Goal: Task Accomplishment & Management: Manage account settings

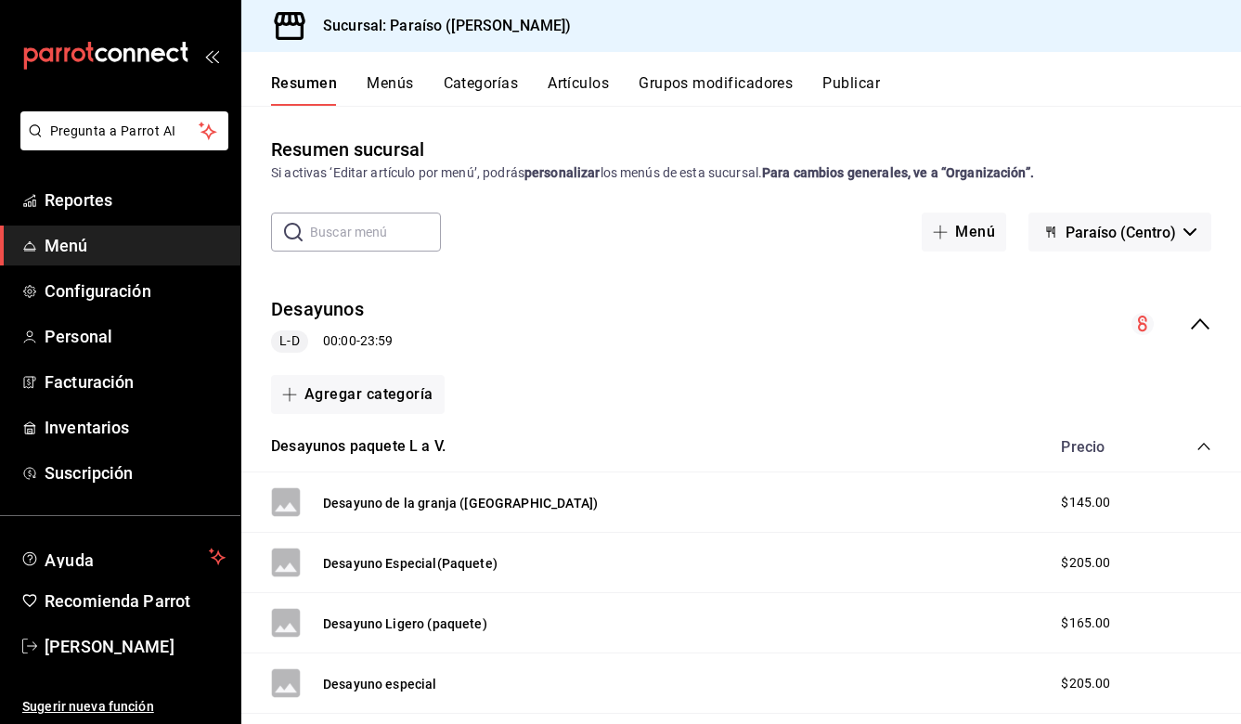
scroll to position [736, 0]
click at [1197, 443] on icon "collapse-category-row" at bounding box center [1203, 446] width 15 height 15
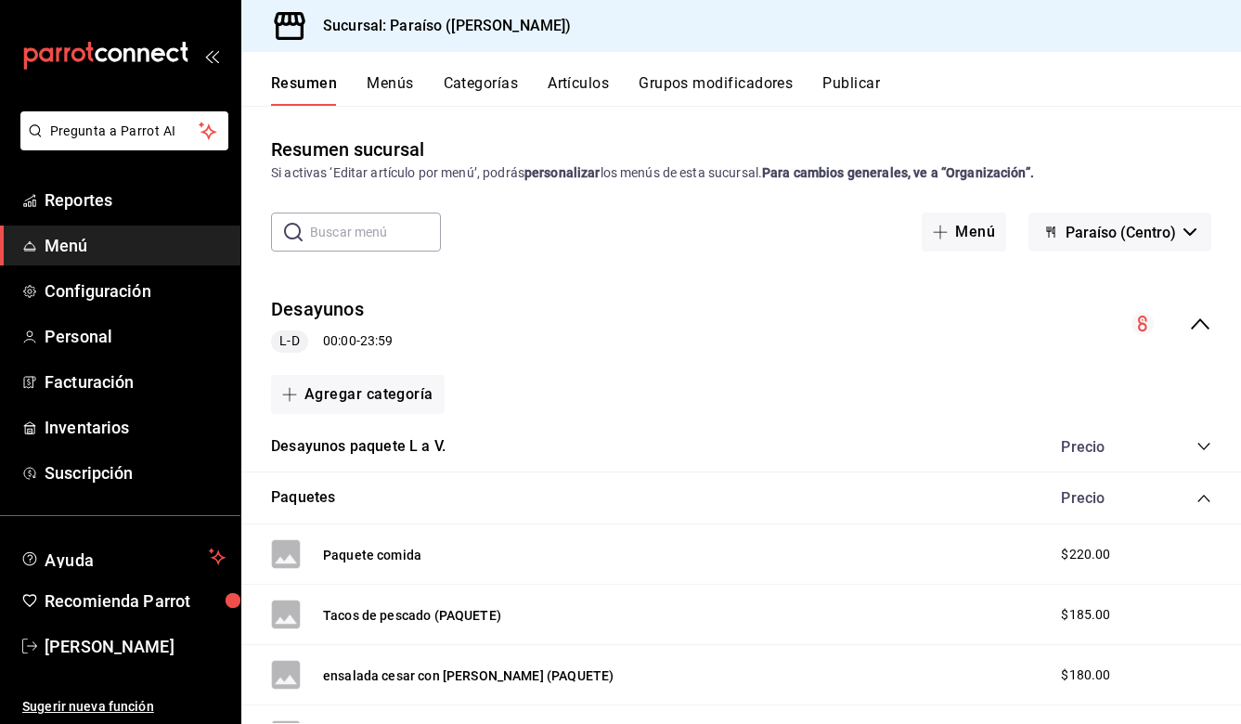
click at [1211, 497] on icon "collapse-category-row" at bounding box center [1203, 498] width 15 height 15
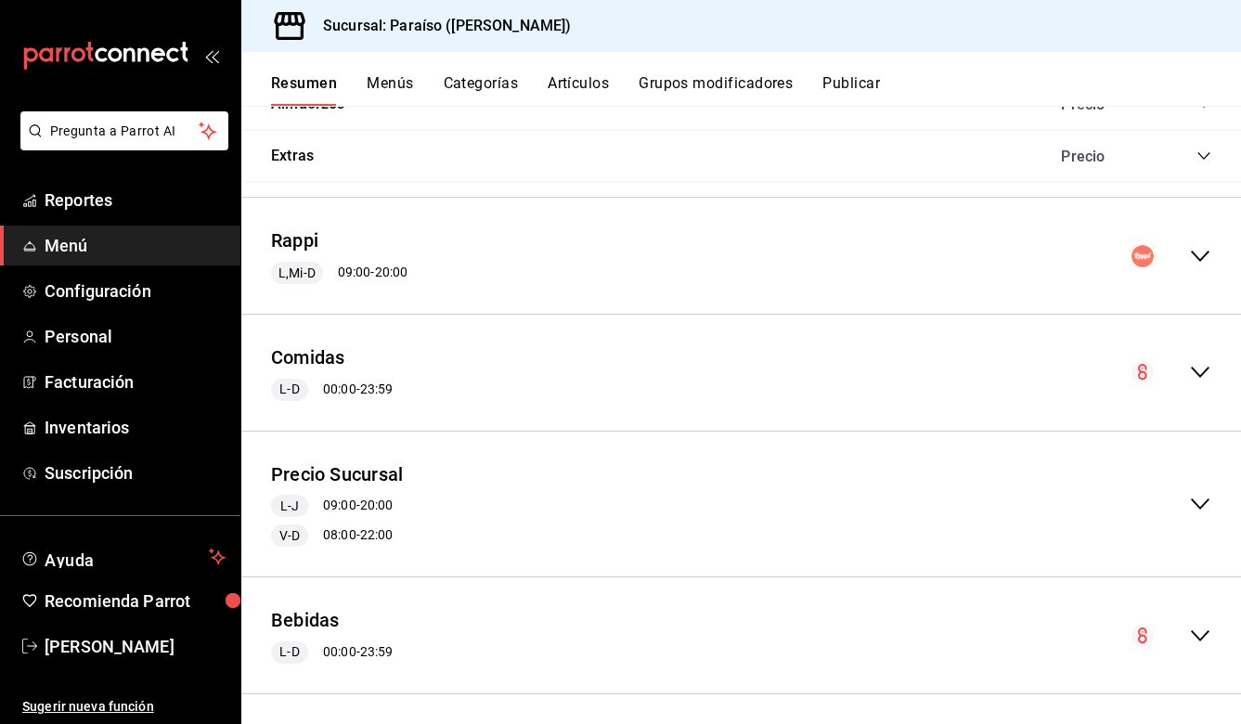
scroll to position [703, 0]
click at [1195, 368] on icon "collapse-menu-row" at bounding box center [1200, 374] width 22 height 22
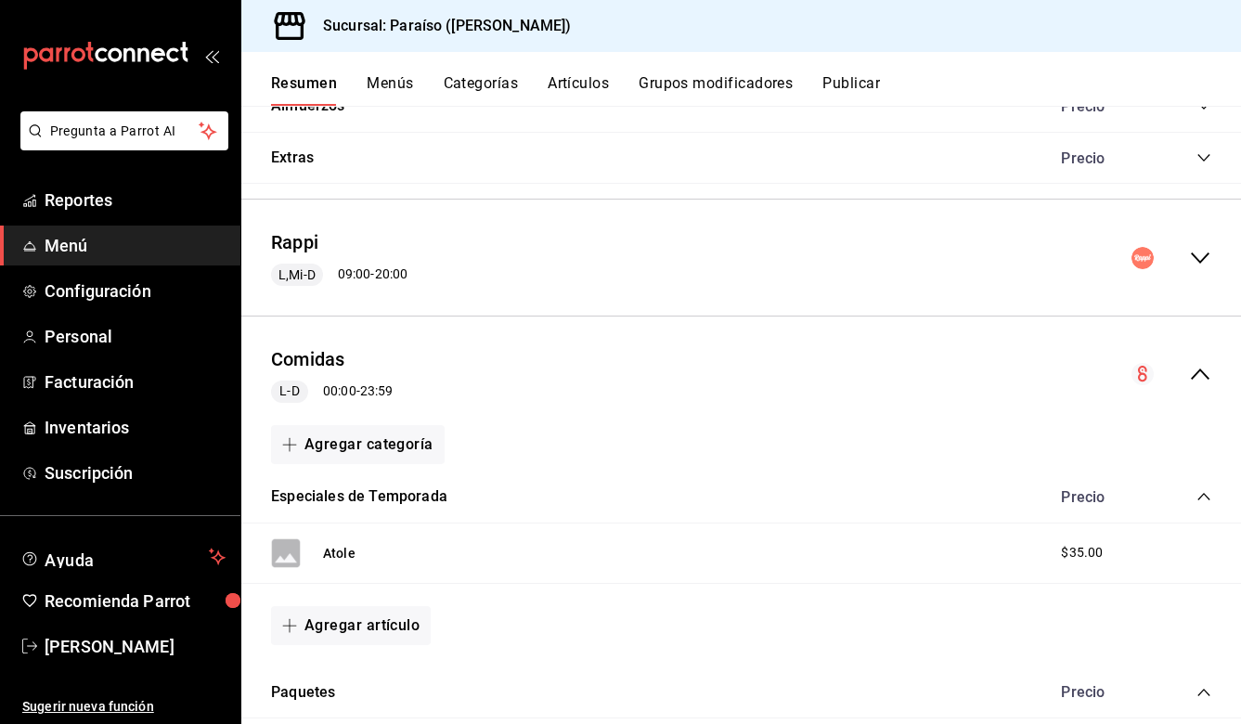
scroll to position [853, 0]
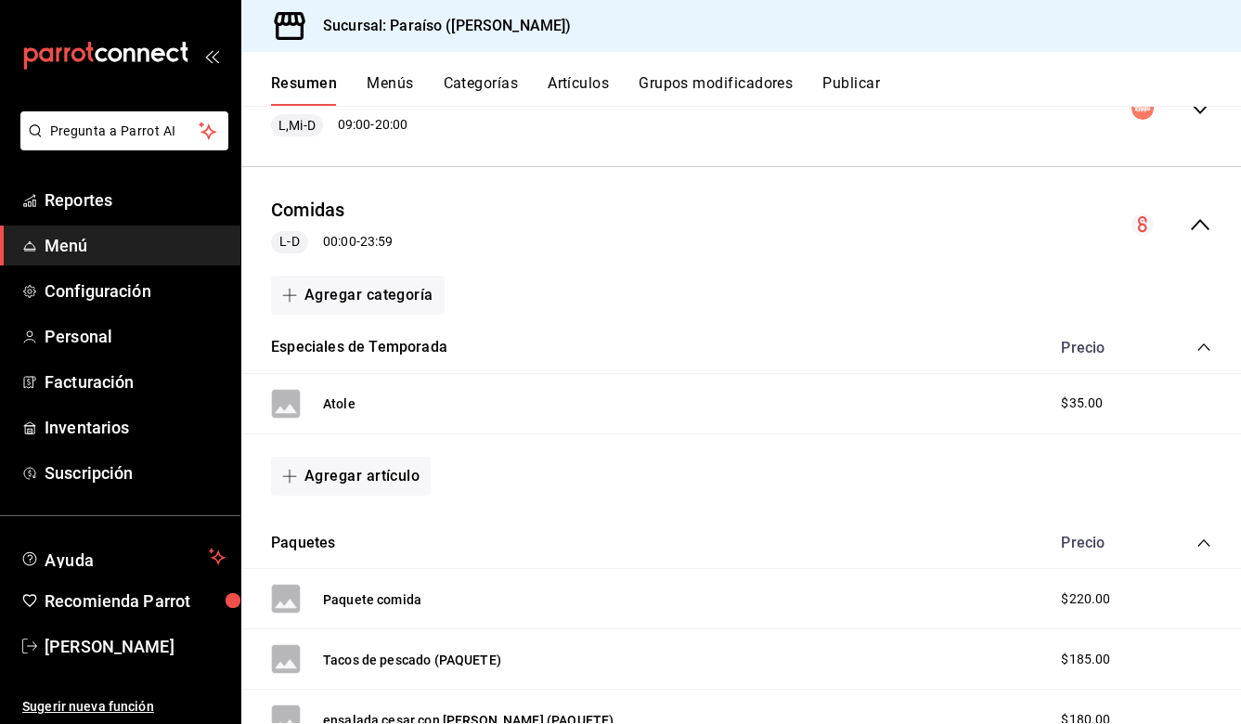
click at [1207, 342] on icon "collapse-category-row" at bounding box center [1203, 347] width 15 height 15
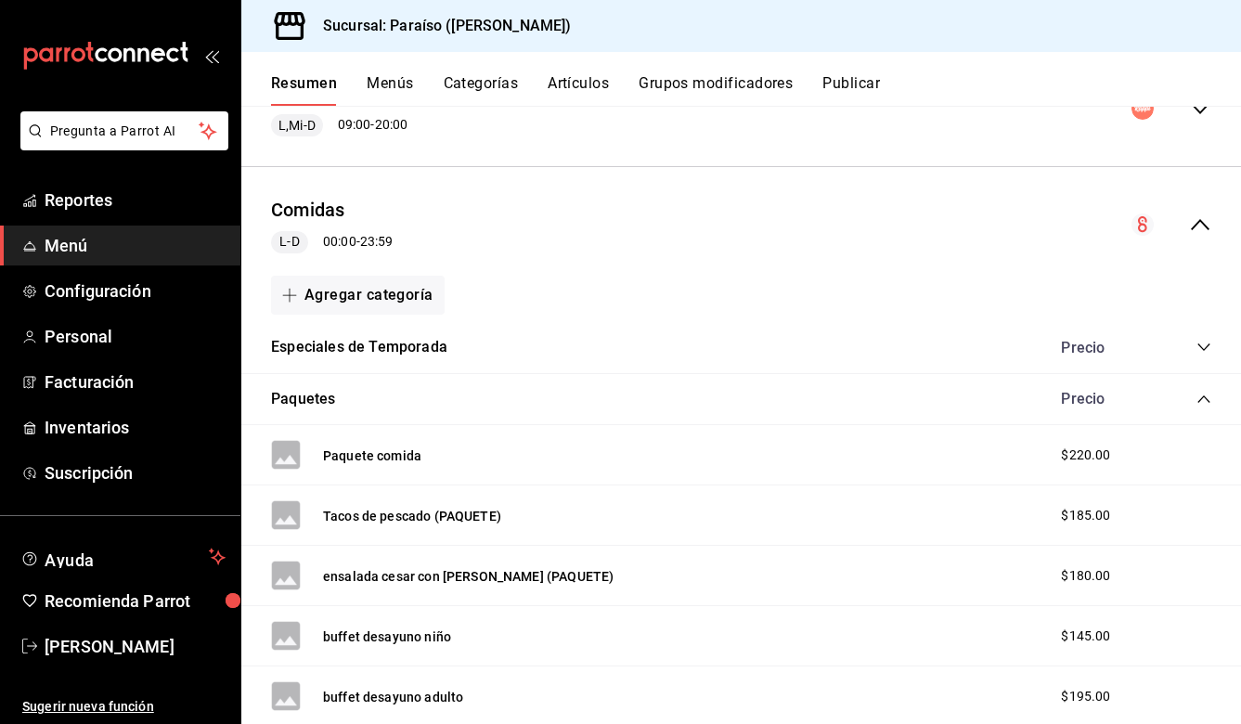
click at [1200, 392] on icon "collapse-category-row" at bounding box center [1203, 399] width 15 height 15
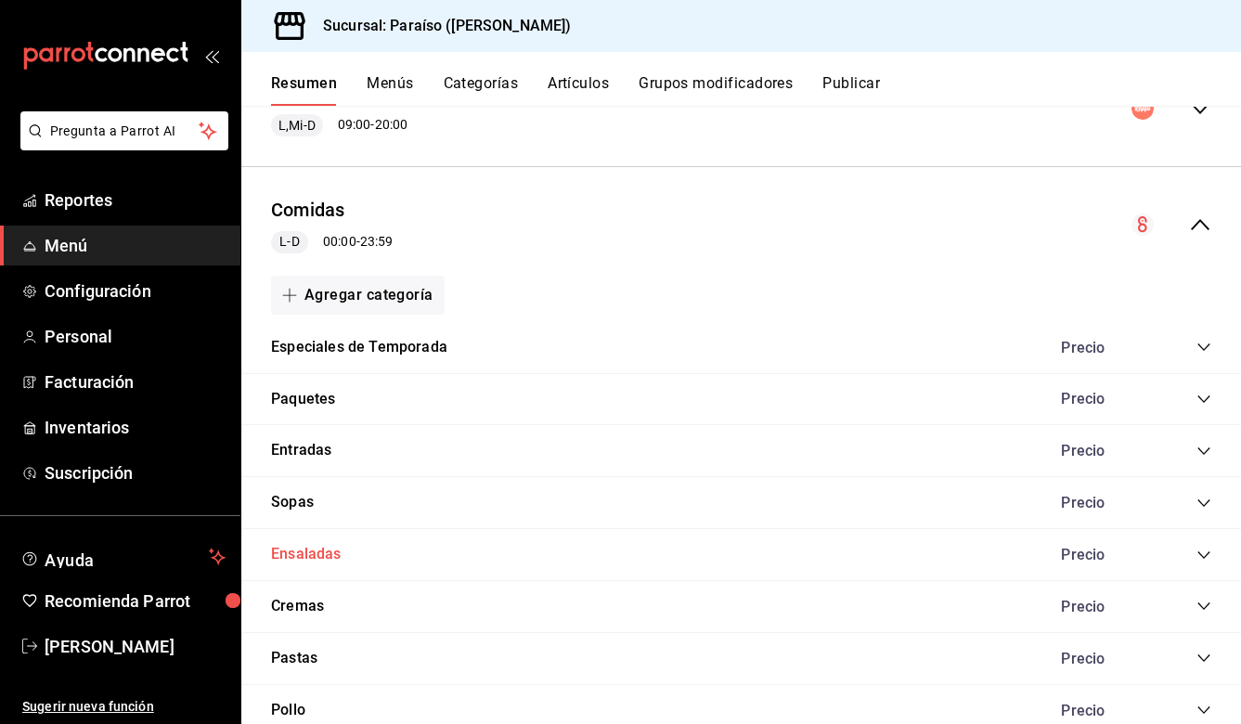
click at [332, 544] on button "Ensaladas" at bounding box center [306, 554] width 71 height 21
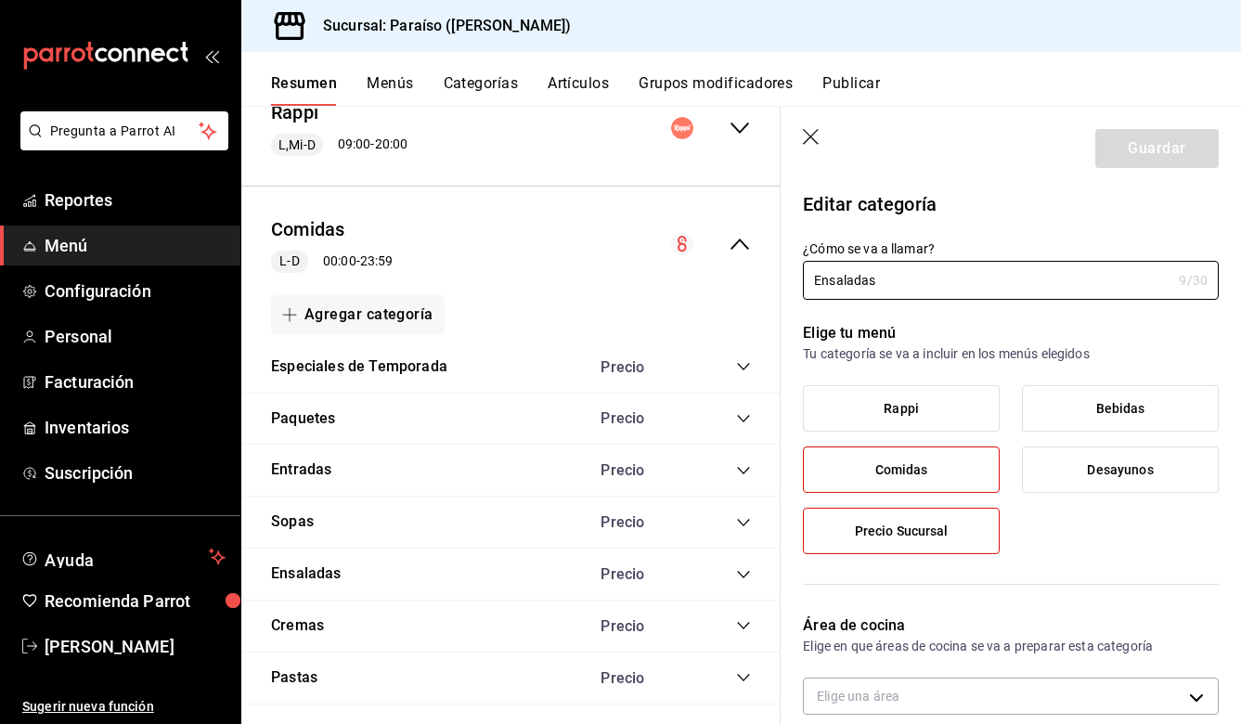
scroll to position [949, 0]
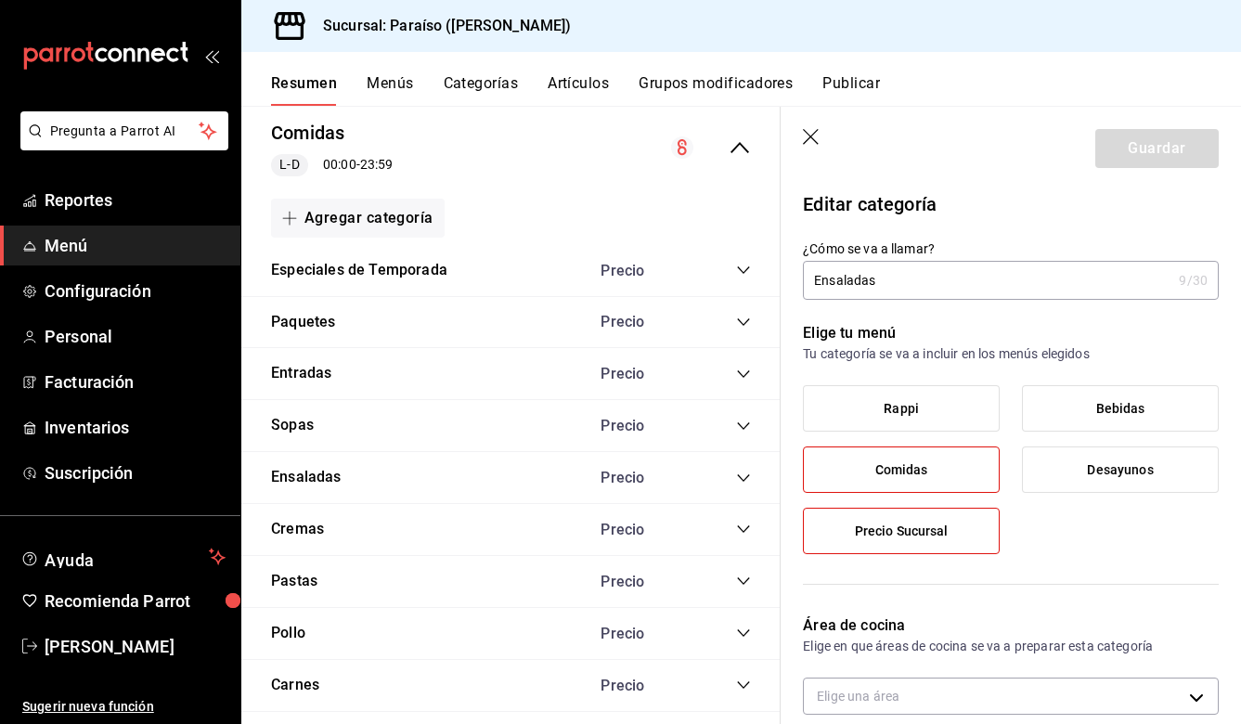
click at [743, 471] on icon "collapse-category-row" at bounding box center [743, 478] width 15 height 15
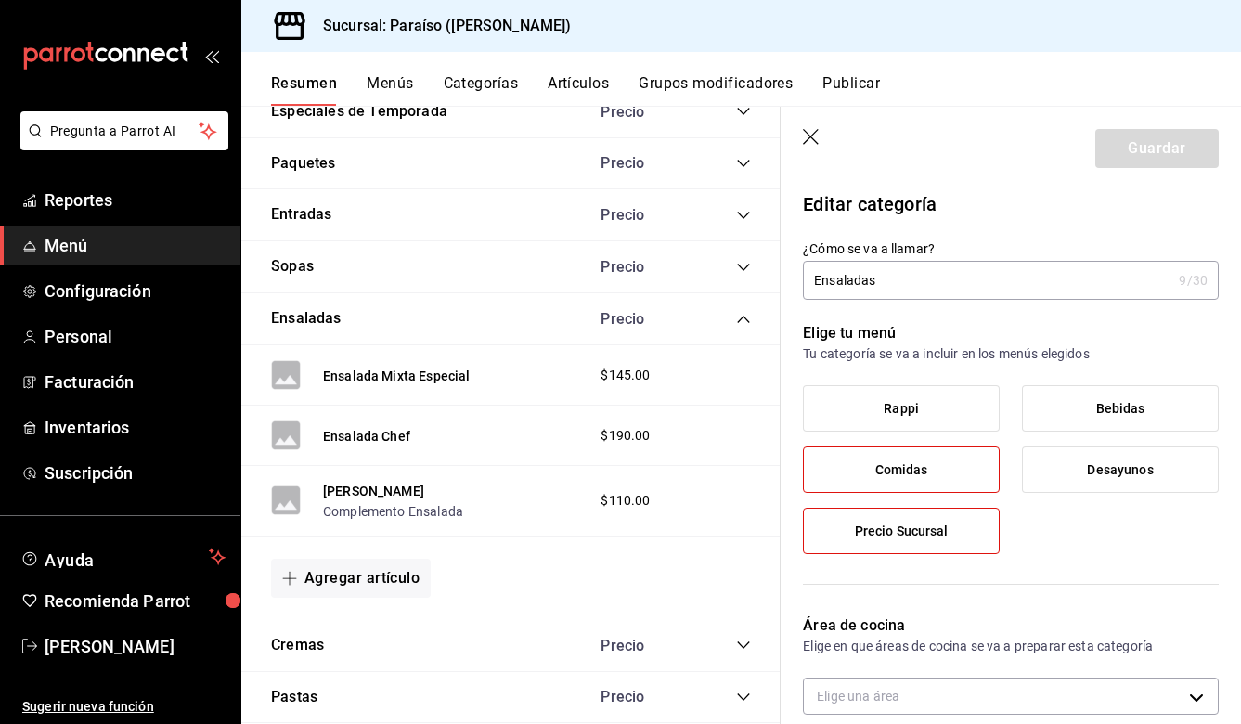
scroll to position [1109, 0]
click at [389, 366] on button "Ensalada Mixta Especial" at bounding box center [396, 375] width 147 height 19
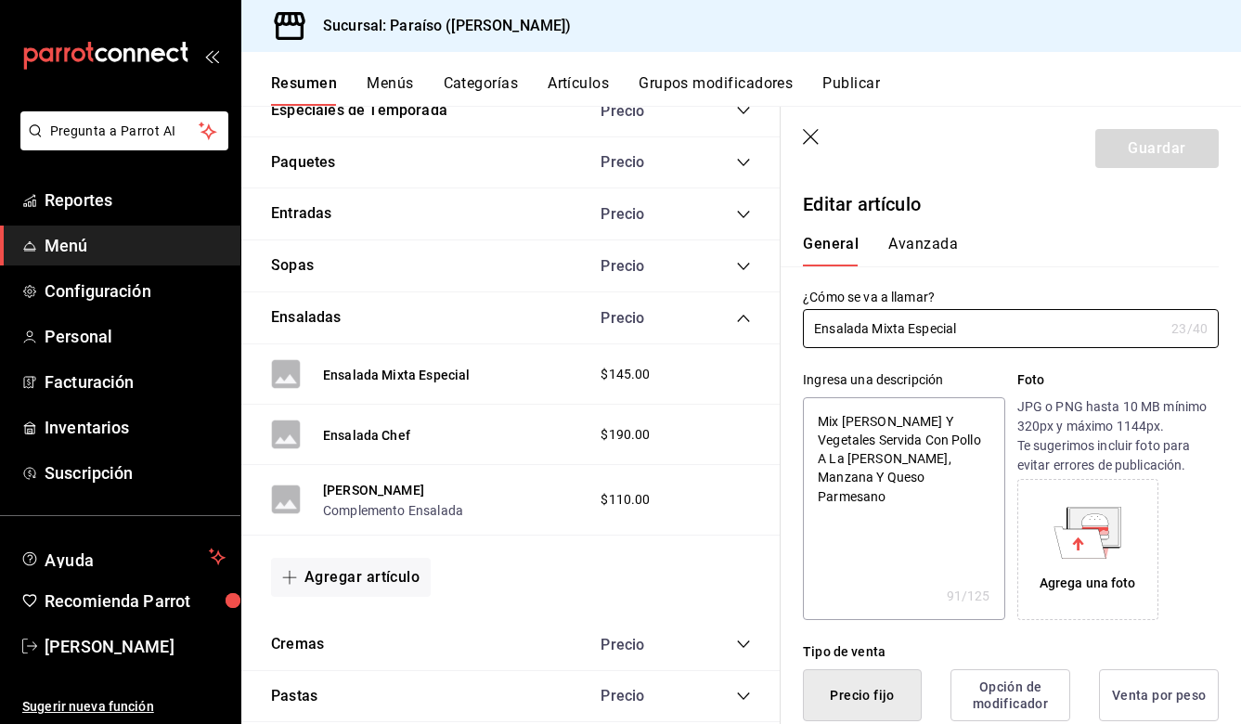
drag, startPoint x: 973, startPoint y: 329, endPoint x: 819, endPoint y: 300, distance: 156.9
click at [819, 300] on div "¿Cómo se va a llamar? Ensalada Mixta Especial 23 /40 ¿Cómo se va a llamar?" at bounding box center [1011, 318] width 416 height 59
type textarea "x"
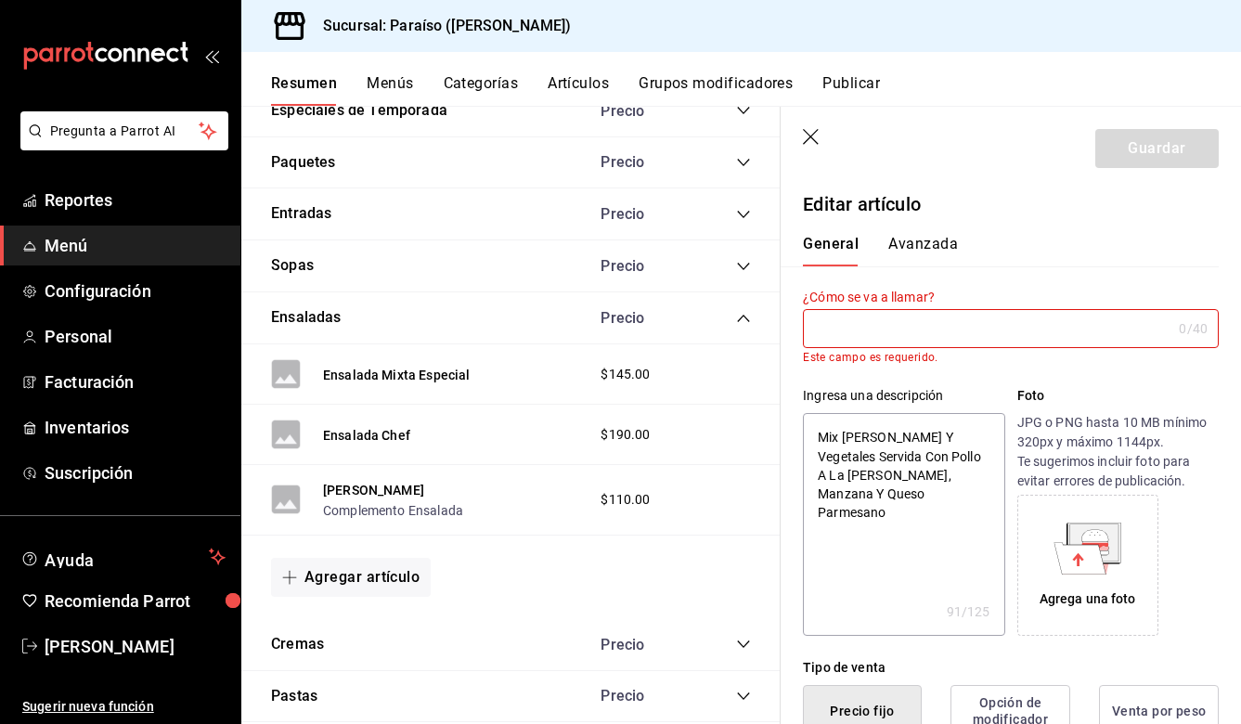
type input "c"
type textarea "x"
type input "ca"
type textarea "x"
type input "car"
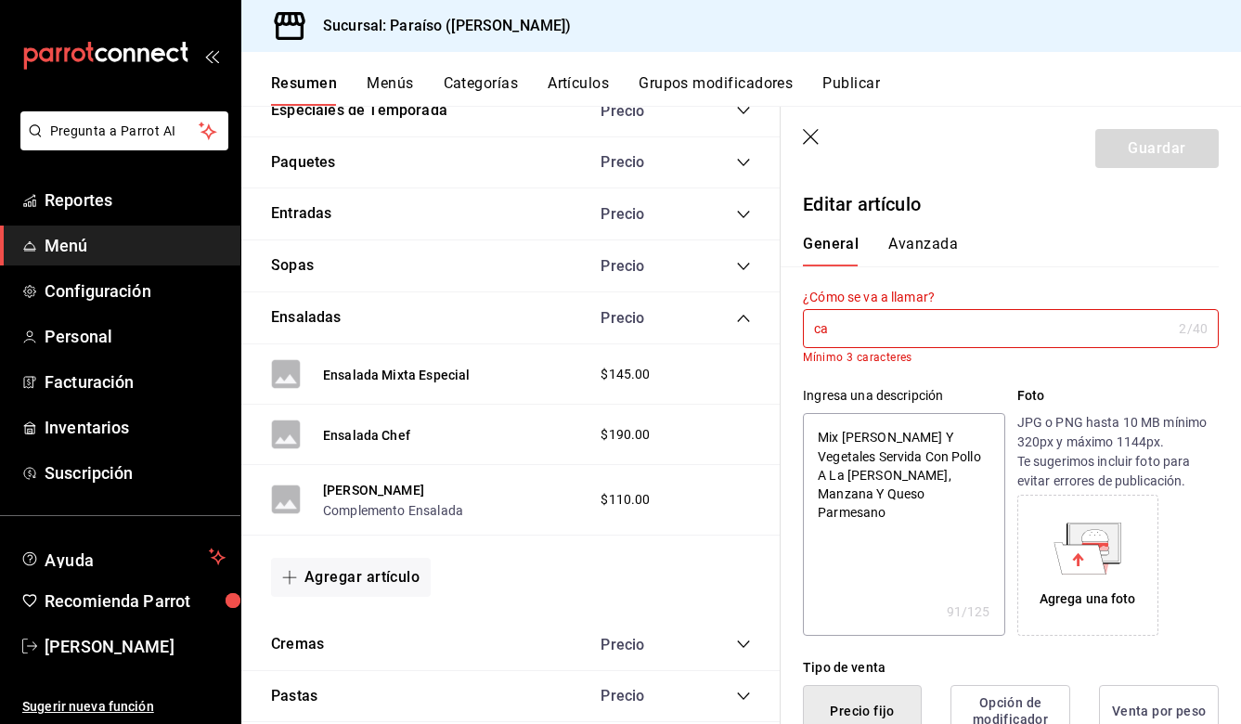
type textarea "x"
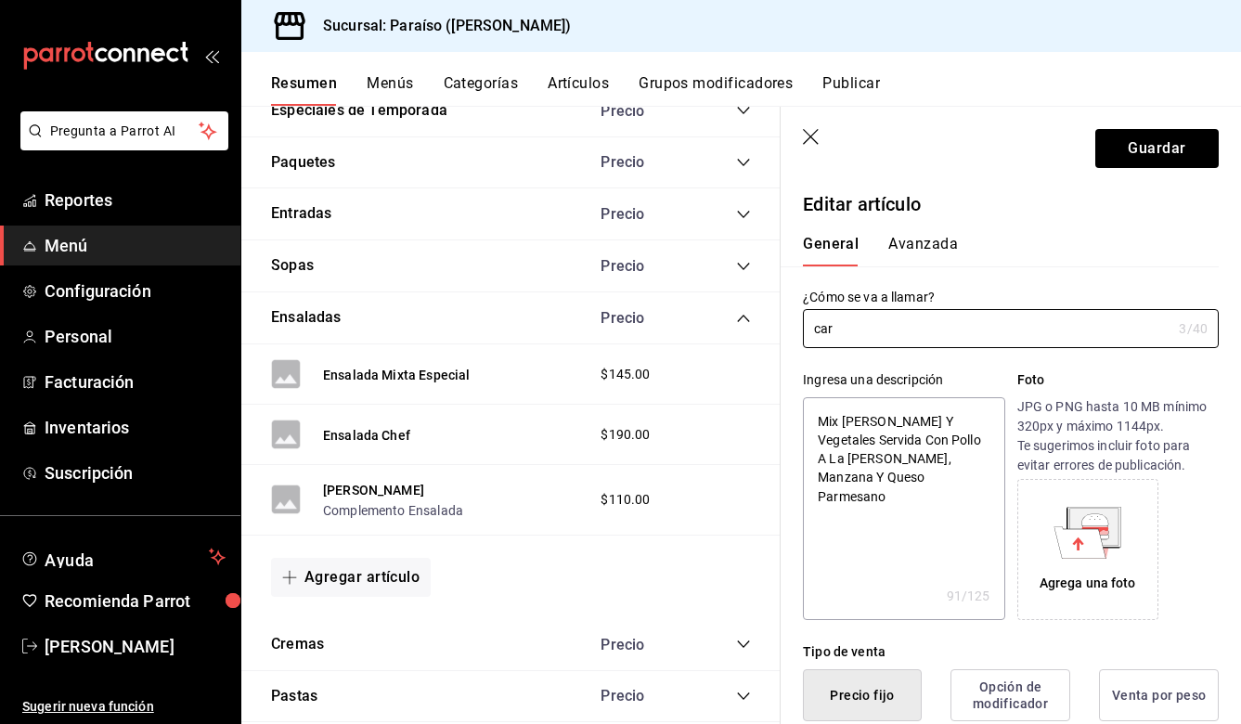
type input "carp"
type textarea "x"
type input "carpa"
type textarea "x"
type input "carpac"
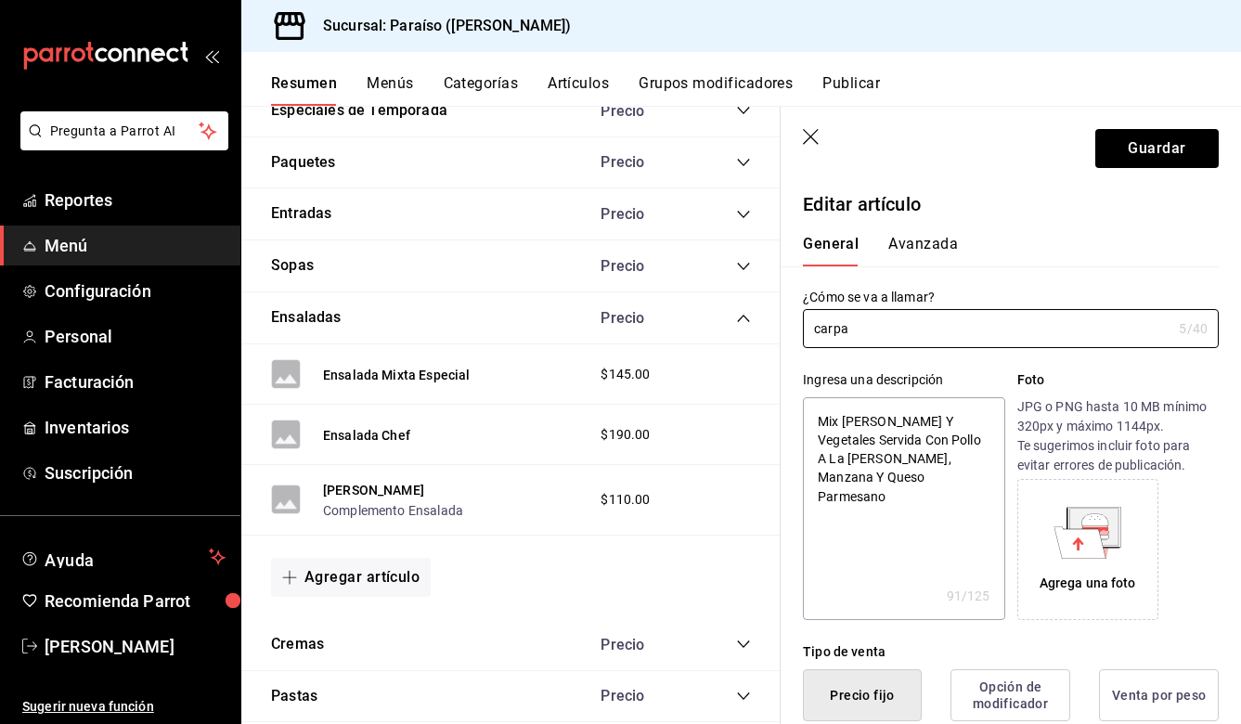
type textarea "x"
type input "[PERSON_NAME]"
type textarea "x"
type input "carpacho"
type textarea "x"
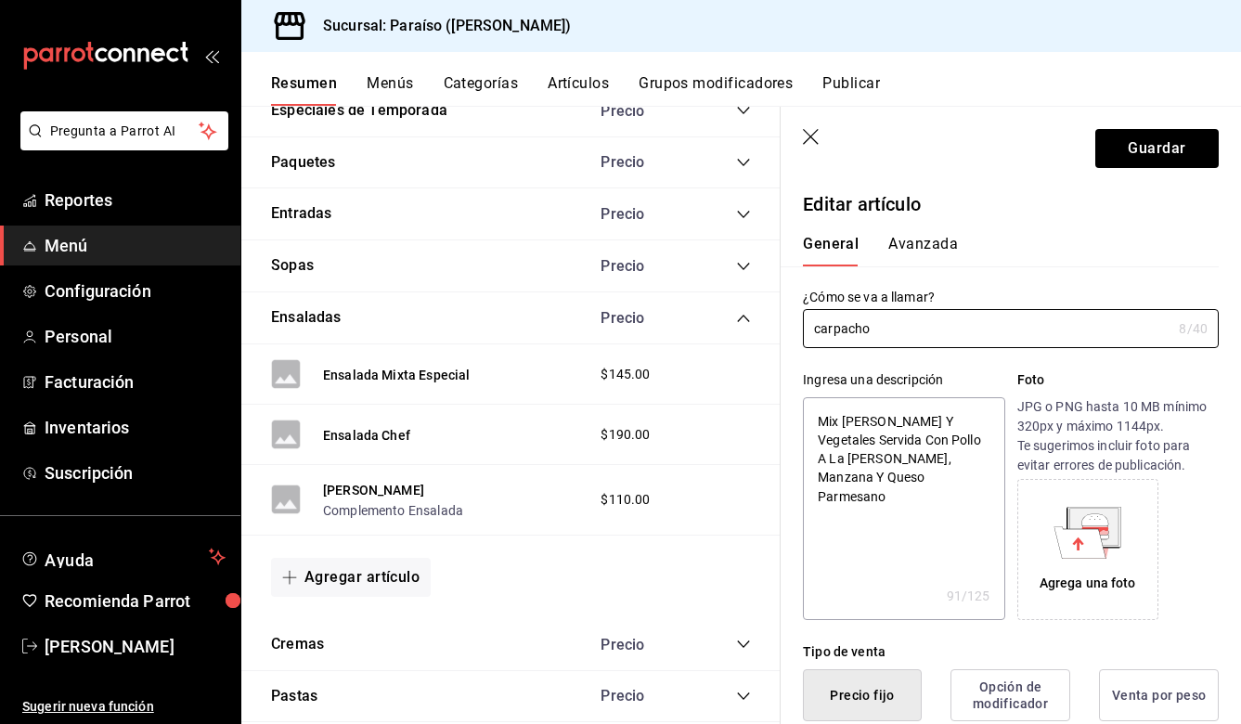
type input "capacho"
type textarea "x"
type input "capacho"
type textarea "x"
type input "capach"
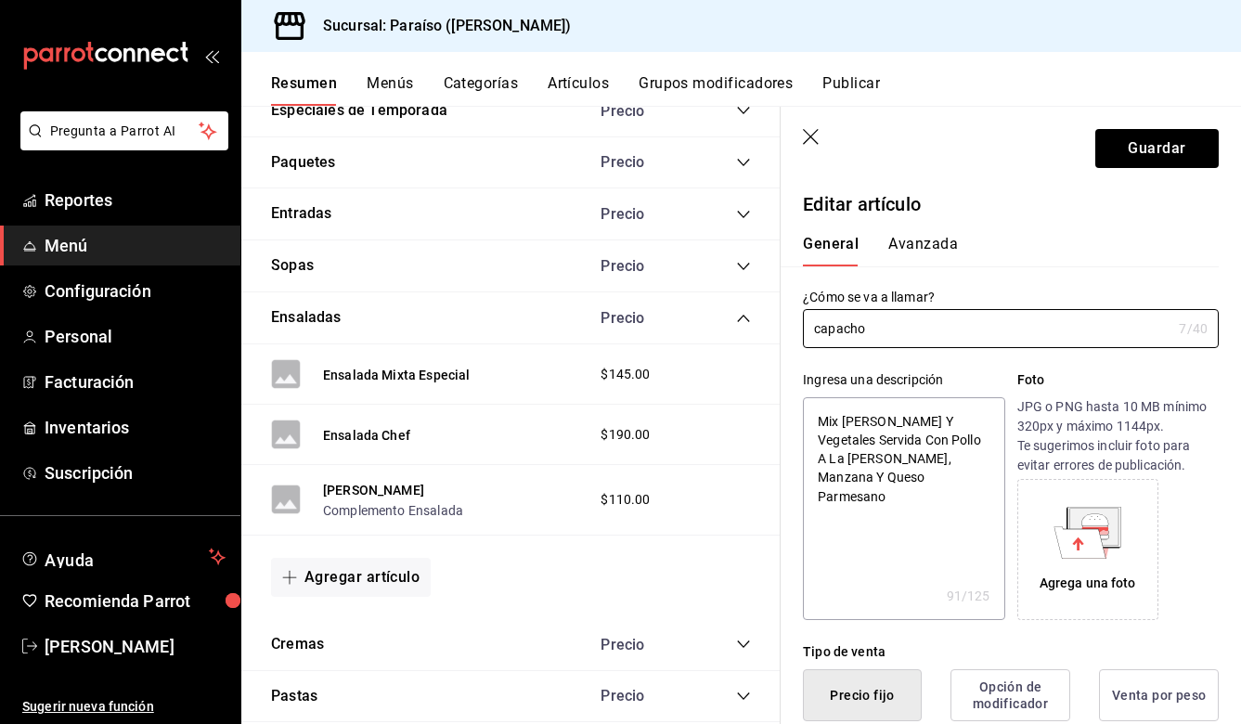
type textarea "x"
type input "capac"
type textarea "x"
type input "capa"
type textarea "x"
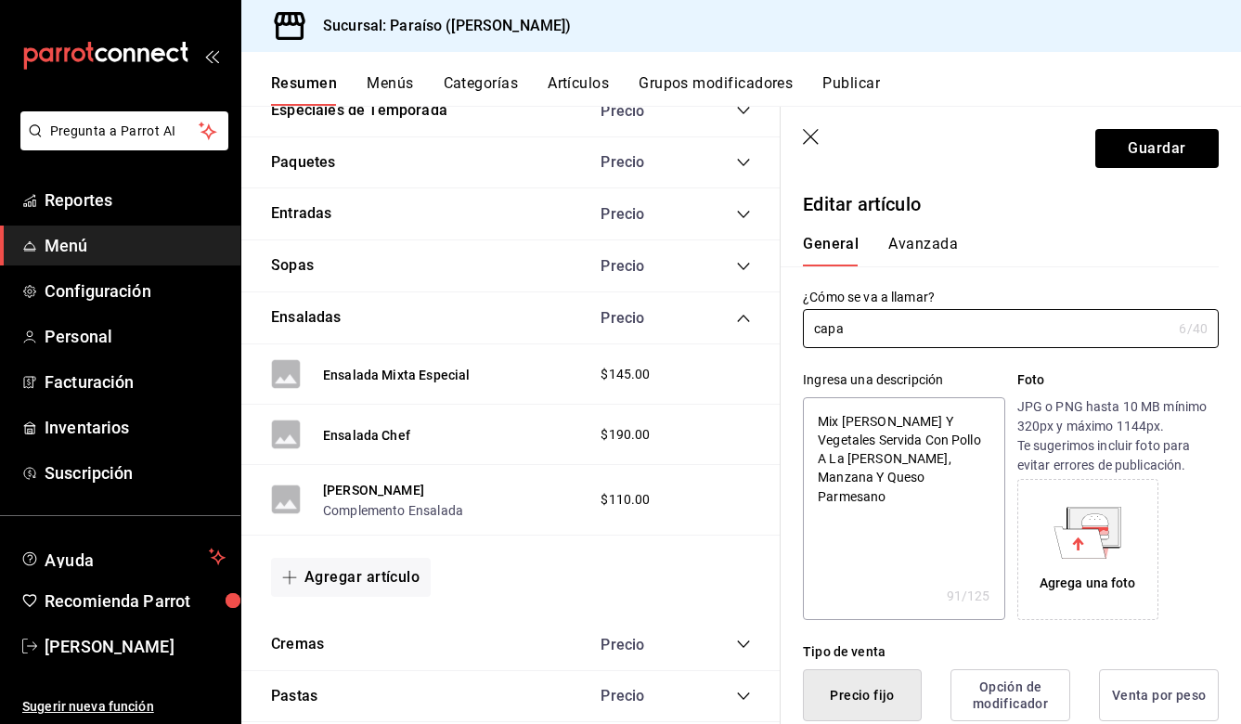
type input "cap"
type textarea "x"
type input "ca"
type textarea "x"
type input "c"
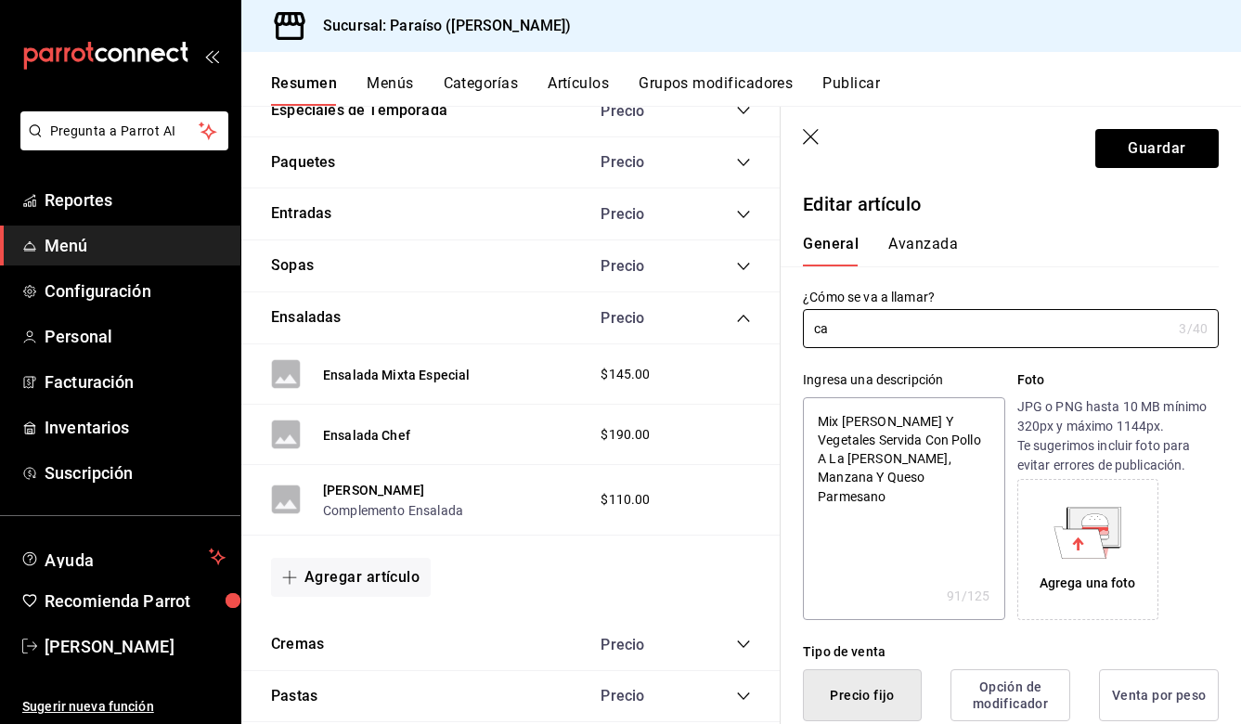
type textarea "x"
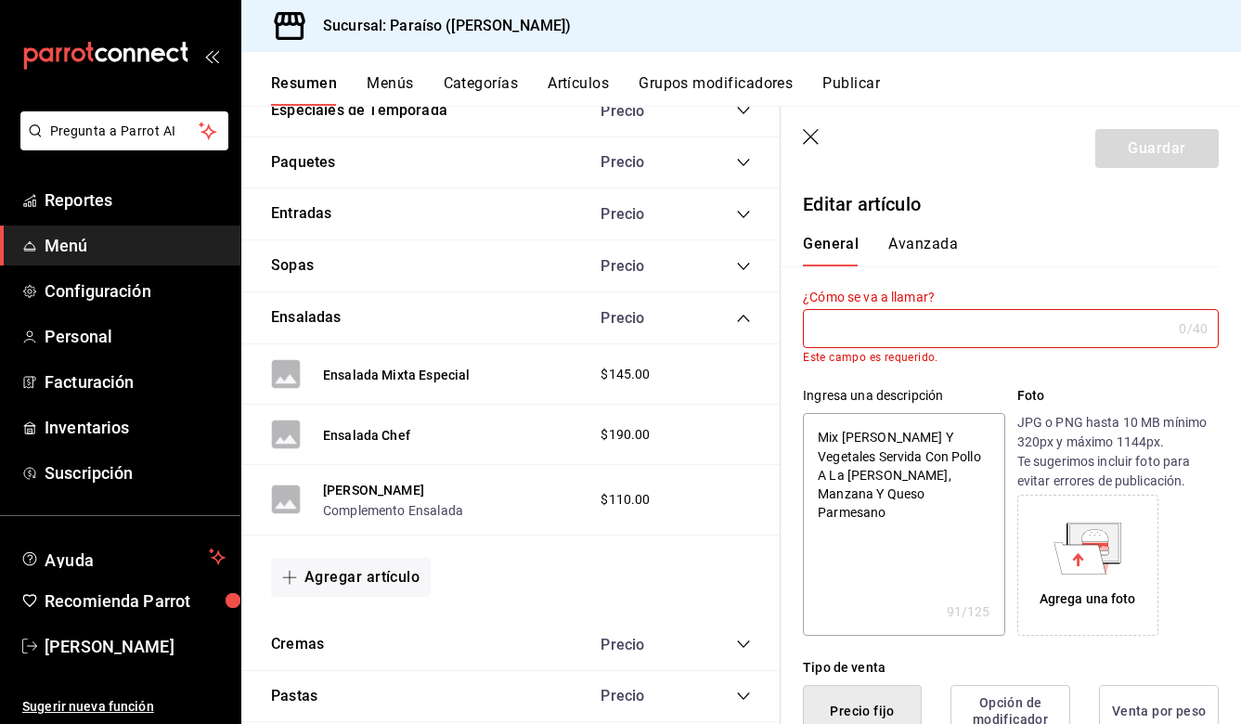
type input "C"
type textarea "x"
type input "Ca"
type textarea "x"
type input "Car"
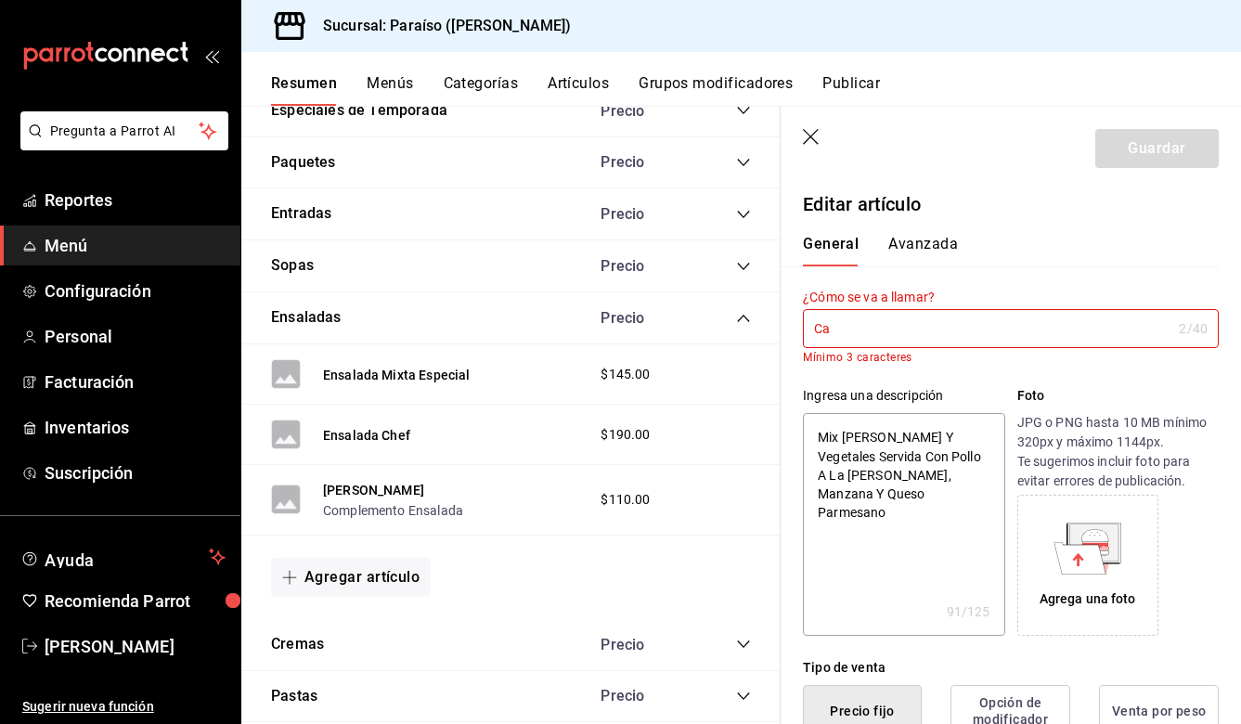
type textarea "x"
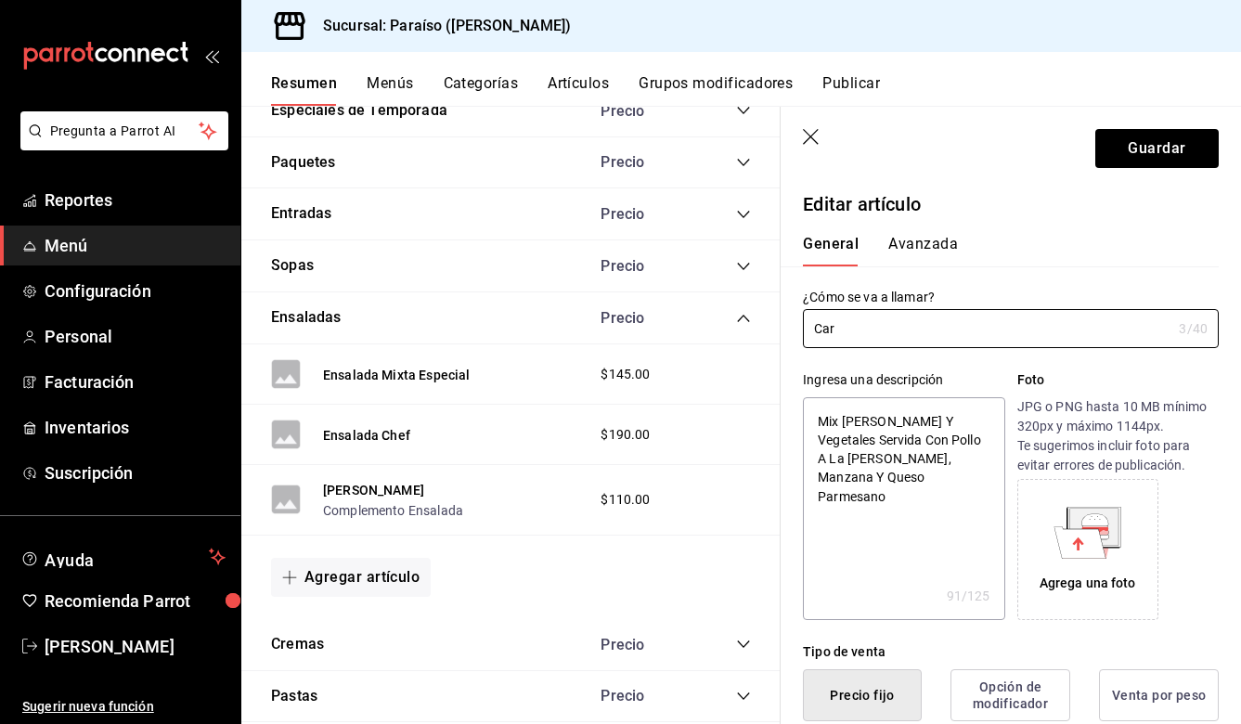
type input "Carp"
type textarea "x"
type input "Carpa"
type textarea "x"
type input "Carpac"
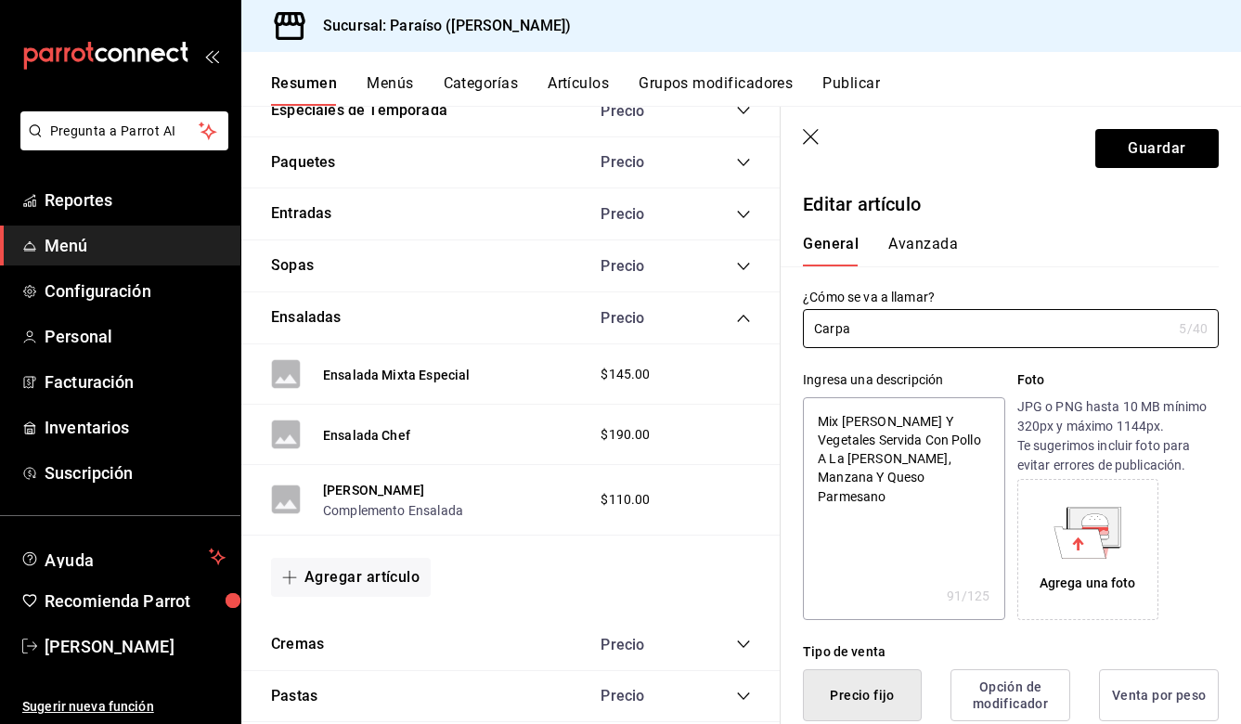
type textarea "x"
type input "[PERSON_NAME]"
type textarea "x"
type input "Carpacho"
type textarea "x"
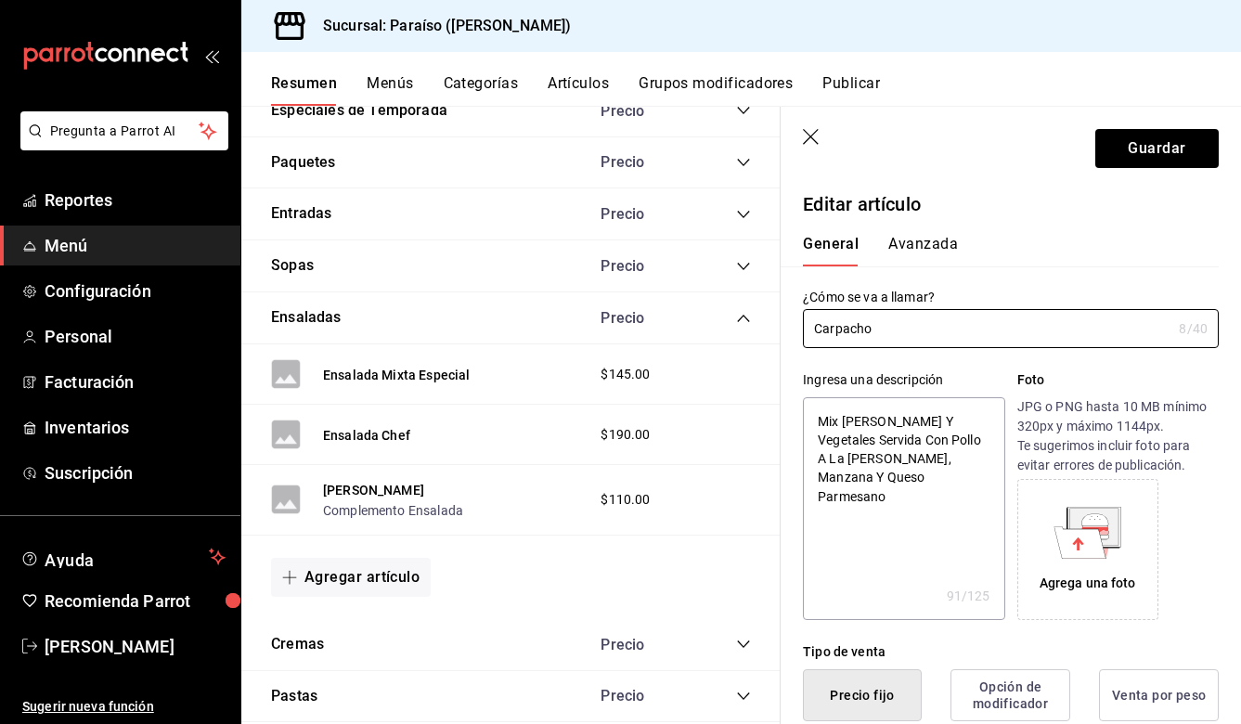
type input "Carpacho"
type textarea "x"
type input "Carpacho f"
type textarea "x"
type input "Carpacho fr"
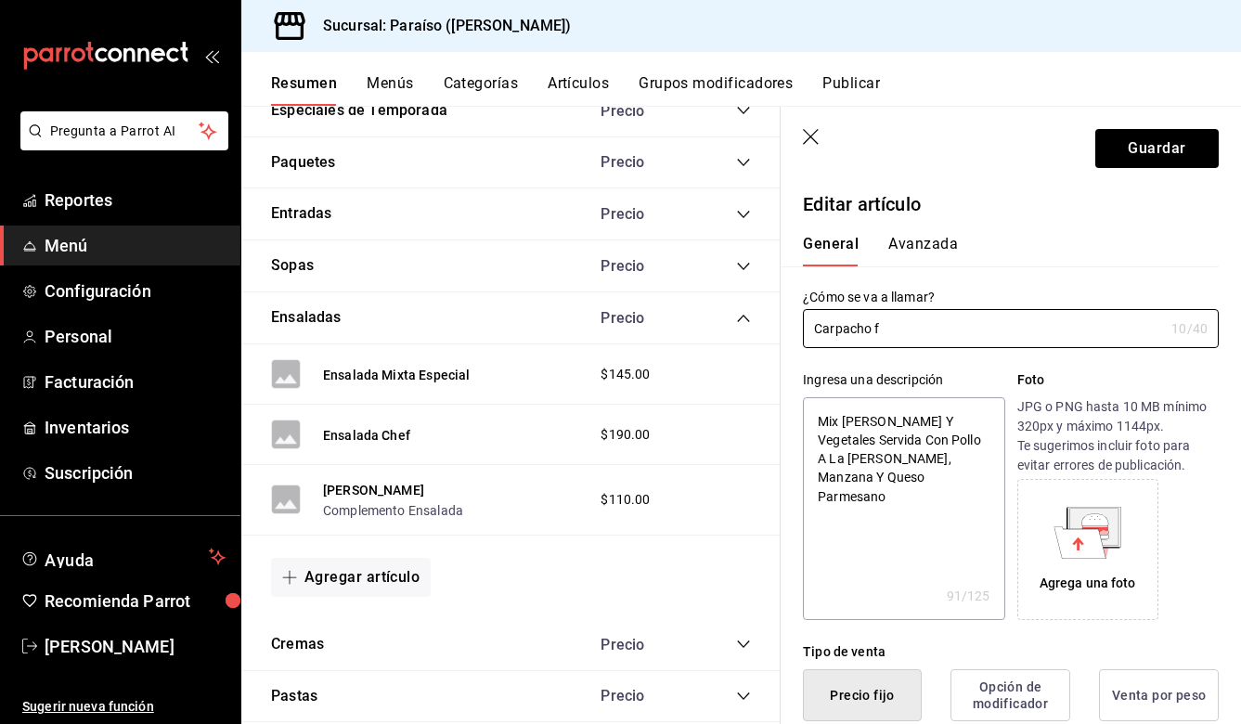
type textarea "x"
type input "Carpacho fr"
type textarea "x"
type input "Carpacho fr"
type textarea "x"
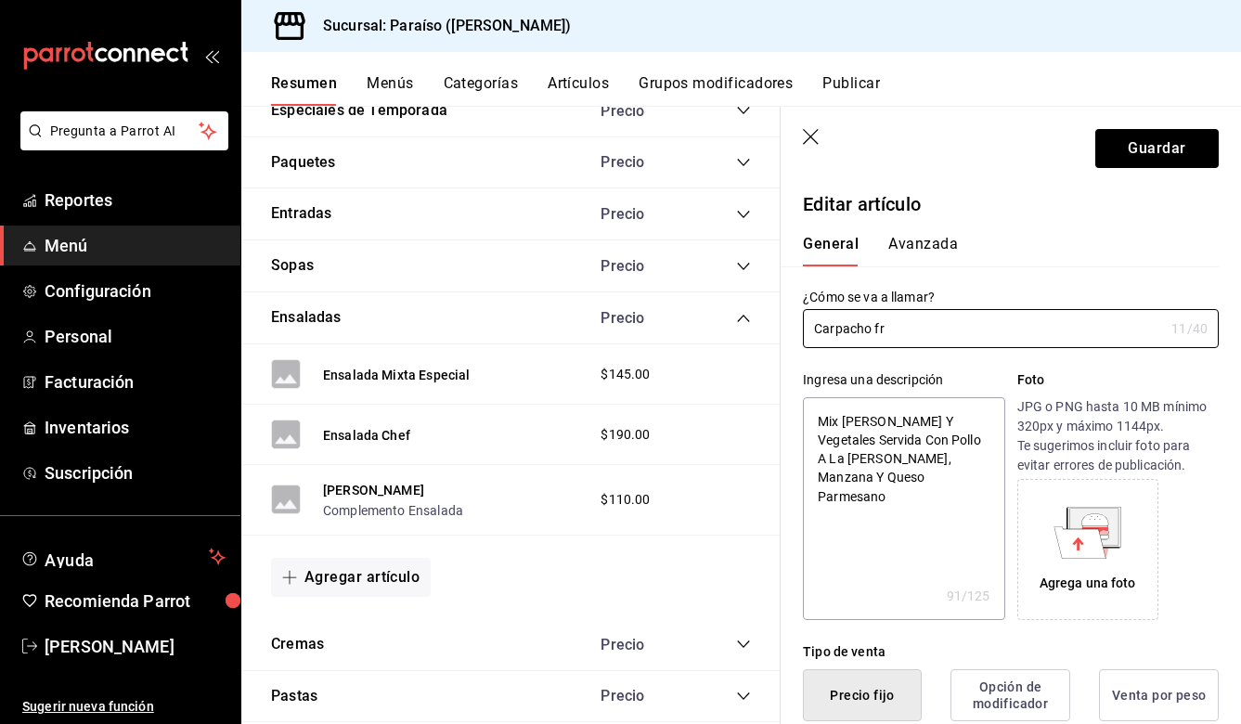
type input "Carpacho f"
type textarea "x"
type input "Carpacho"
type textarea "x"
type input "Carpacho d"
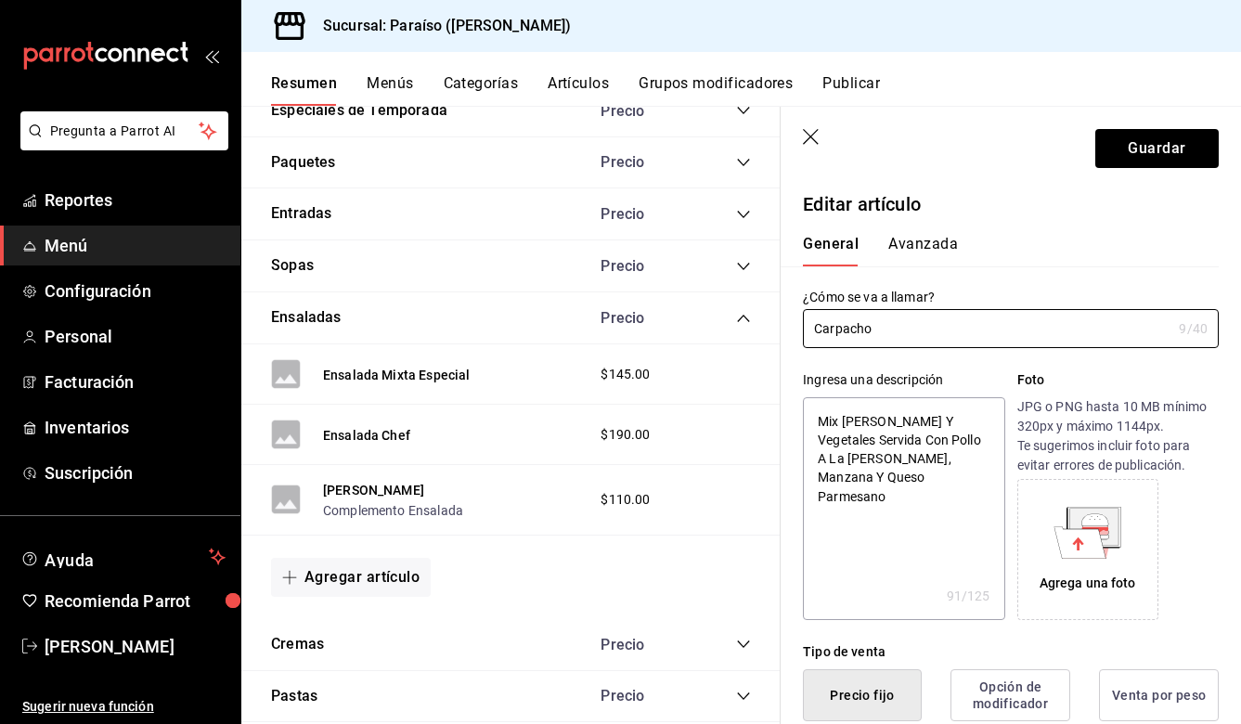
type textarea "x"
type input "Carpacho de"
type textarea "x"
type input "Carpacho de"
type textarea "x"
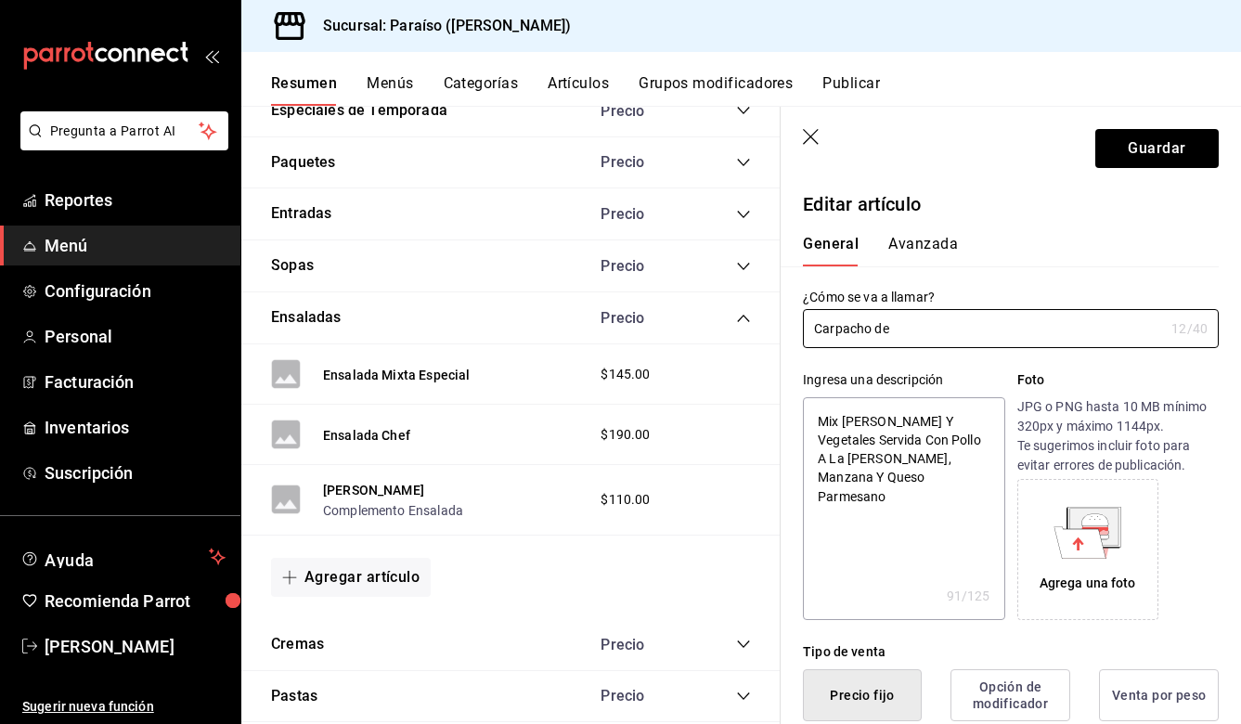
type input "Carpacho de b"
type textarea "x"
type input "Carpacho de be"
type textarea "x"
type input "Carpacho de bet"
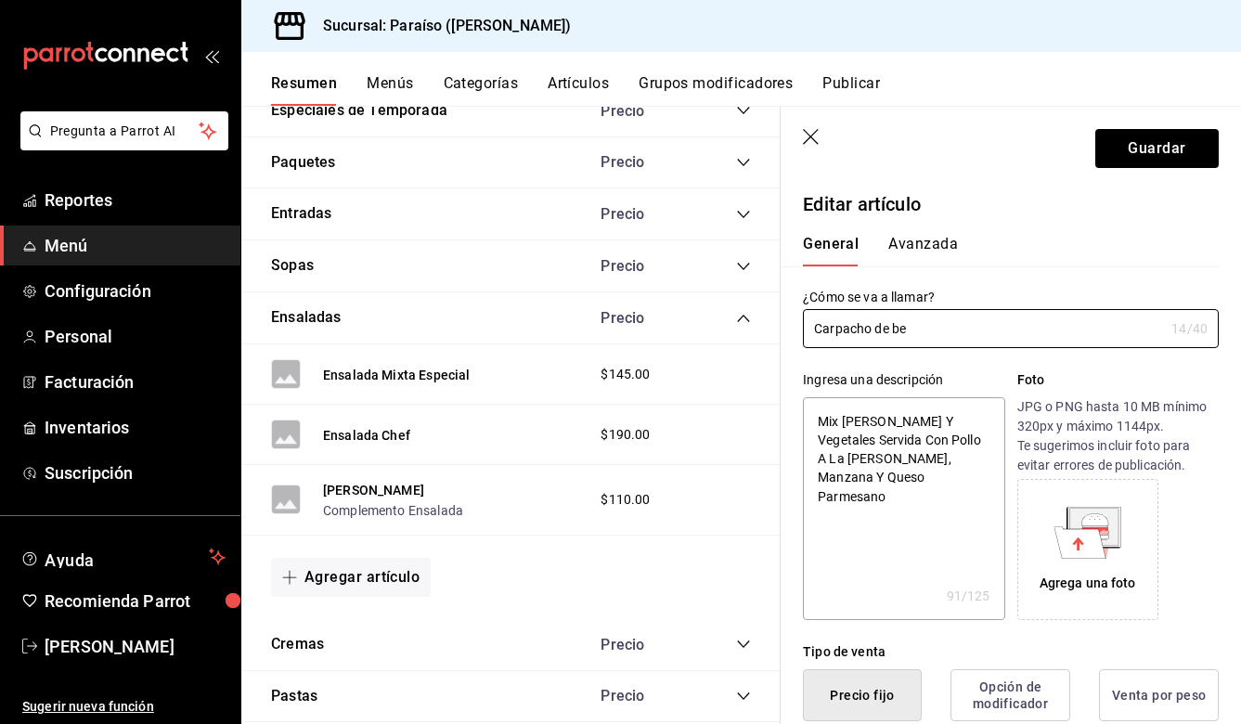
type textarea "x"
type input "Carpacho de beta"
type textarea "x"
type input "Carpacho de betab"
type textarea "x"
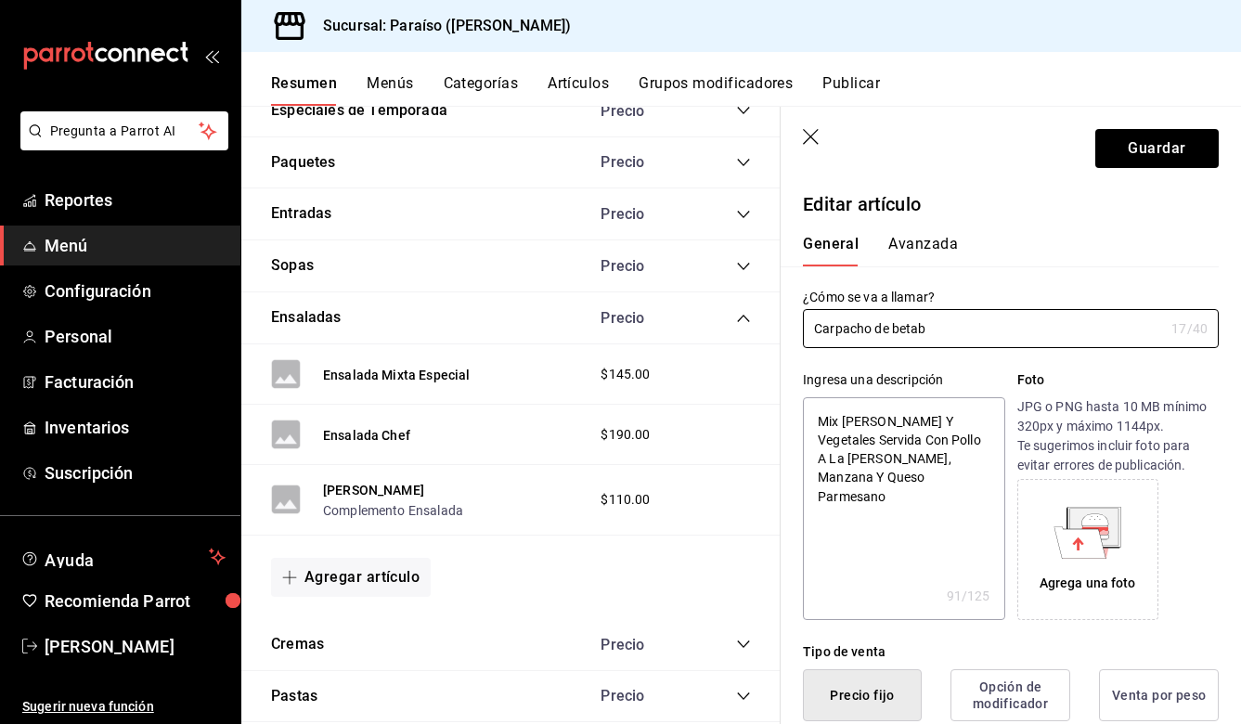
type input "Carpacho [PERSON_NAME]"
type textarea "x"
type input "Carpacho de betabel"
type textarea "x"
type input "Carpacho de betabel"
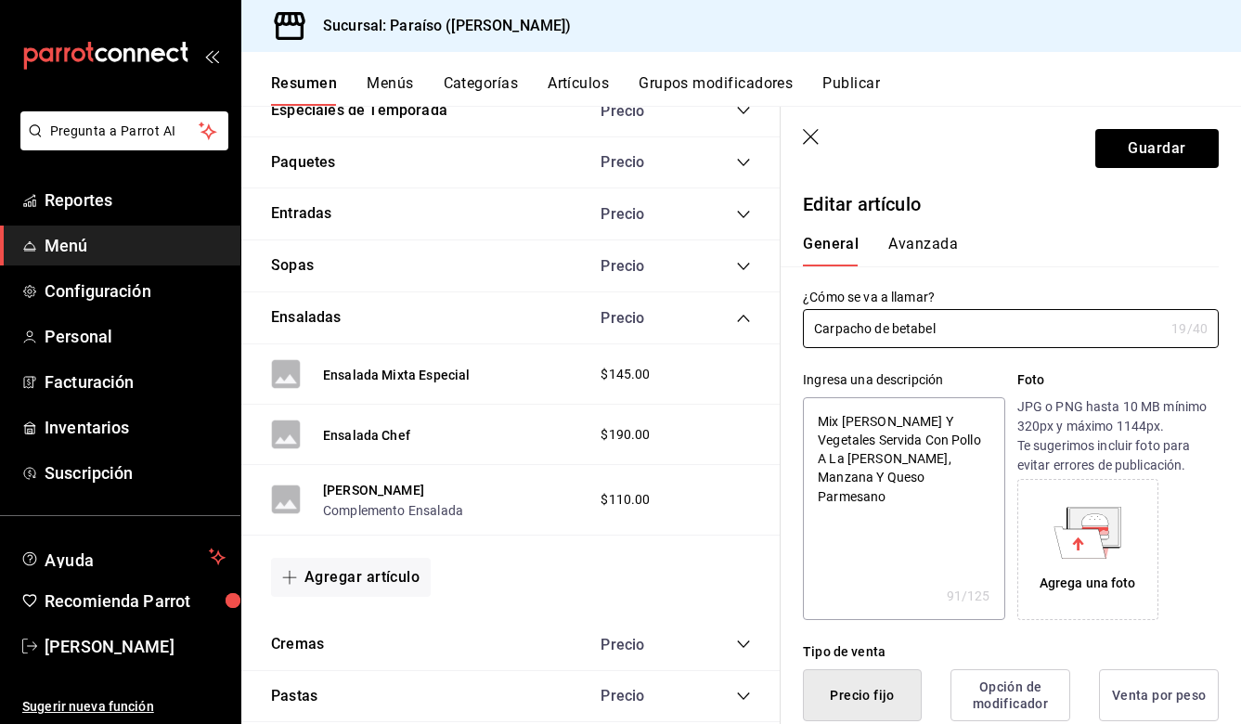
type textarea "x"
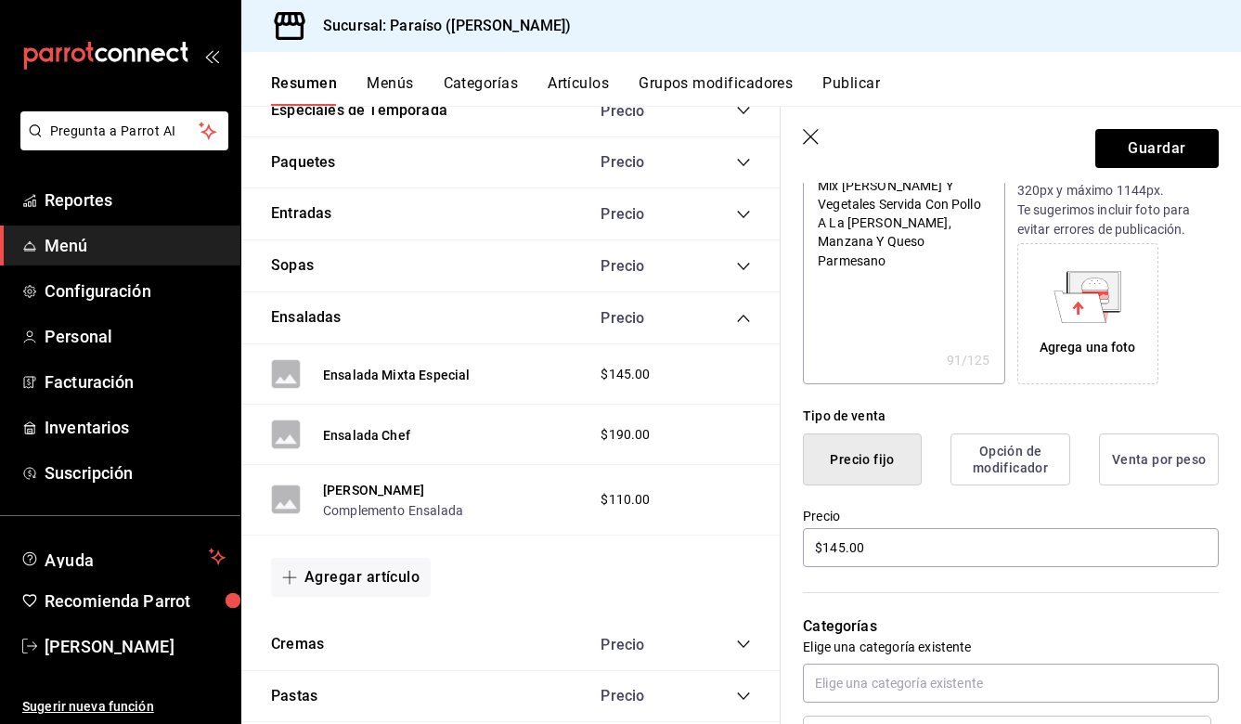
scroll to position [343, 0]
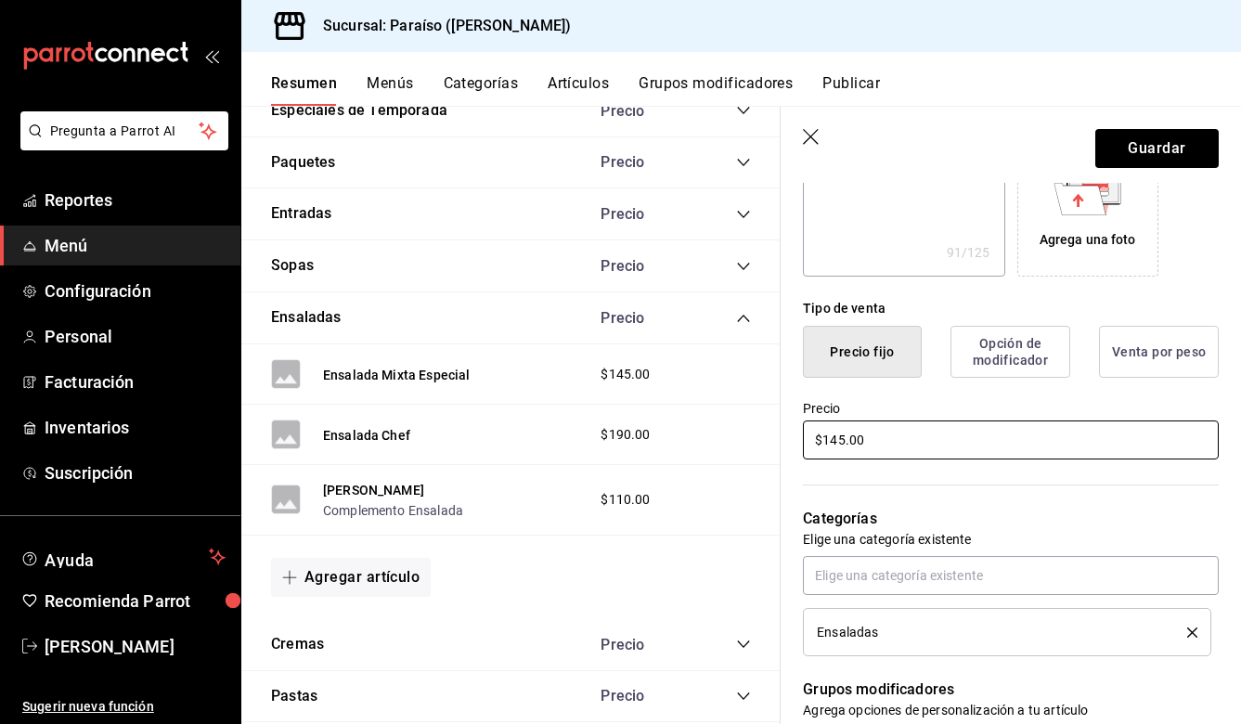
type input "Carpacho de betabel"
drag, startPoint x: 881, startPoint y: 443, endPoint x: 830, endPoint y: 429, distance: 52.9
click at [830, 429] on input "$145.00" at bounding box center [1011, 439] width 416 height 39
type textarea "x"
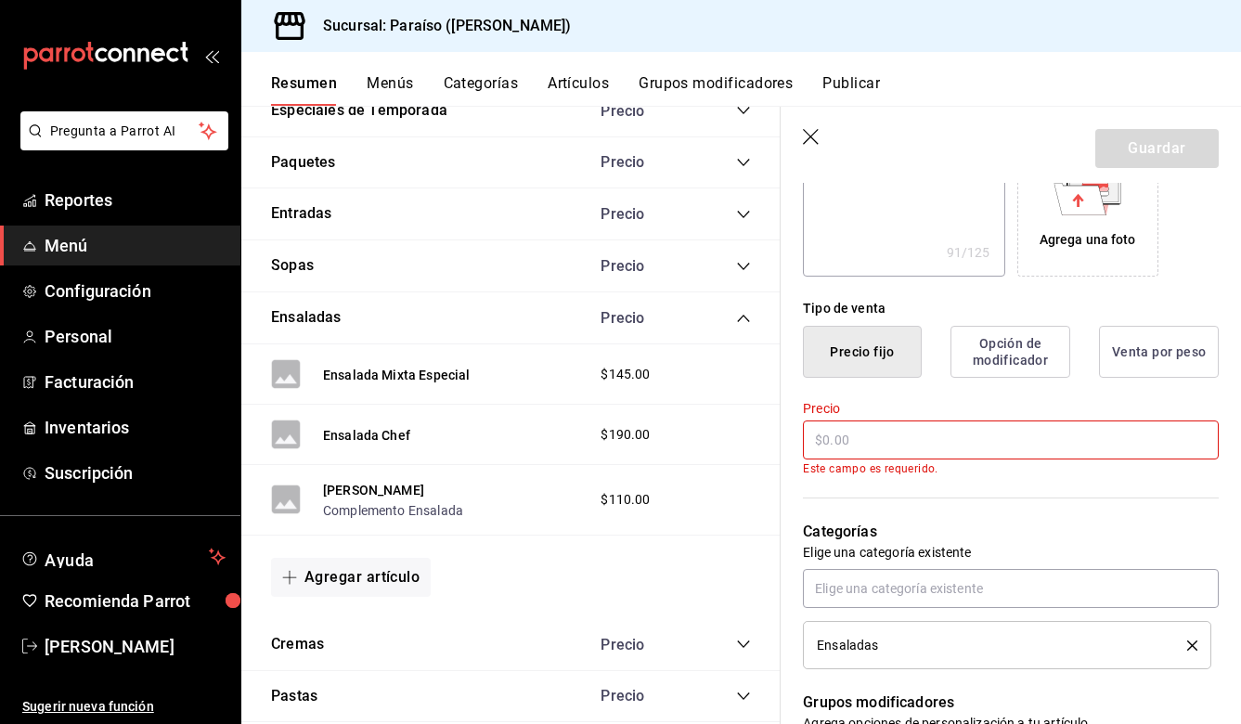
type textarea "x"
type input "$1.00"
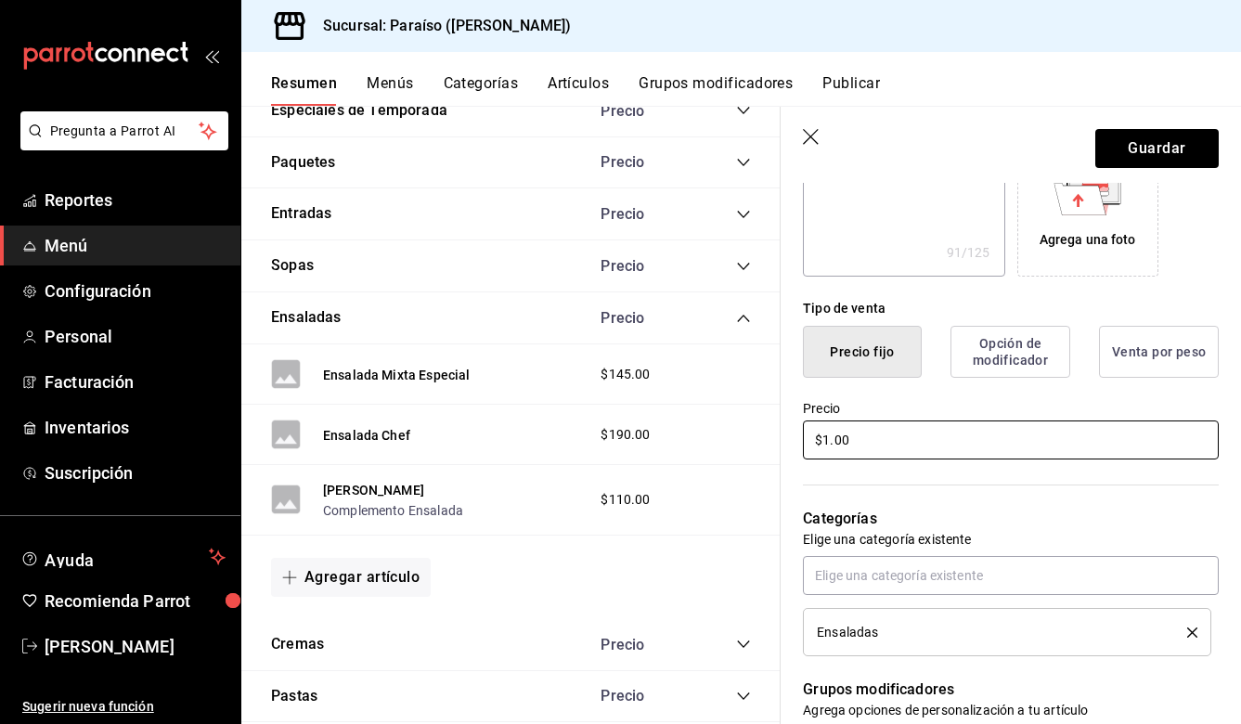
type textarea "x"
type input "$15.00"
type textarea "x"
type input "$150.00"
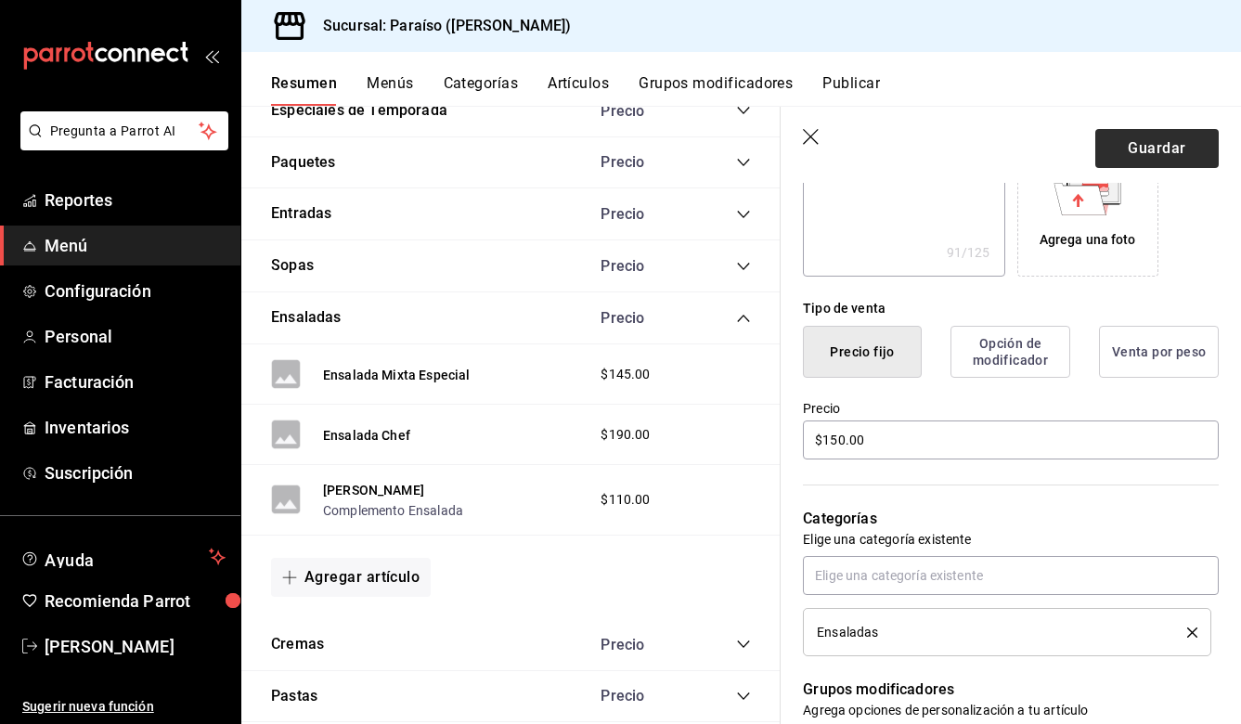
click at [1170, 146] on button "Guardar" at bounding box center [1156, 148] width 123 height 39
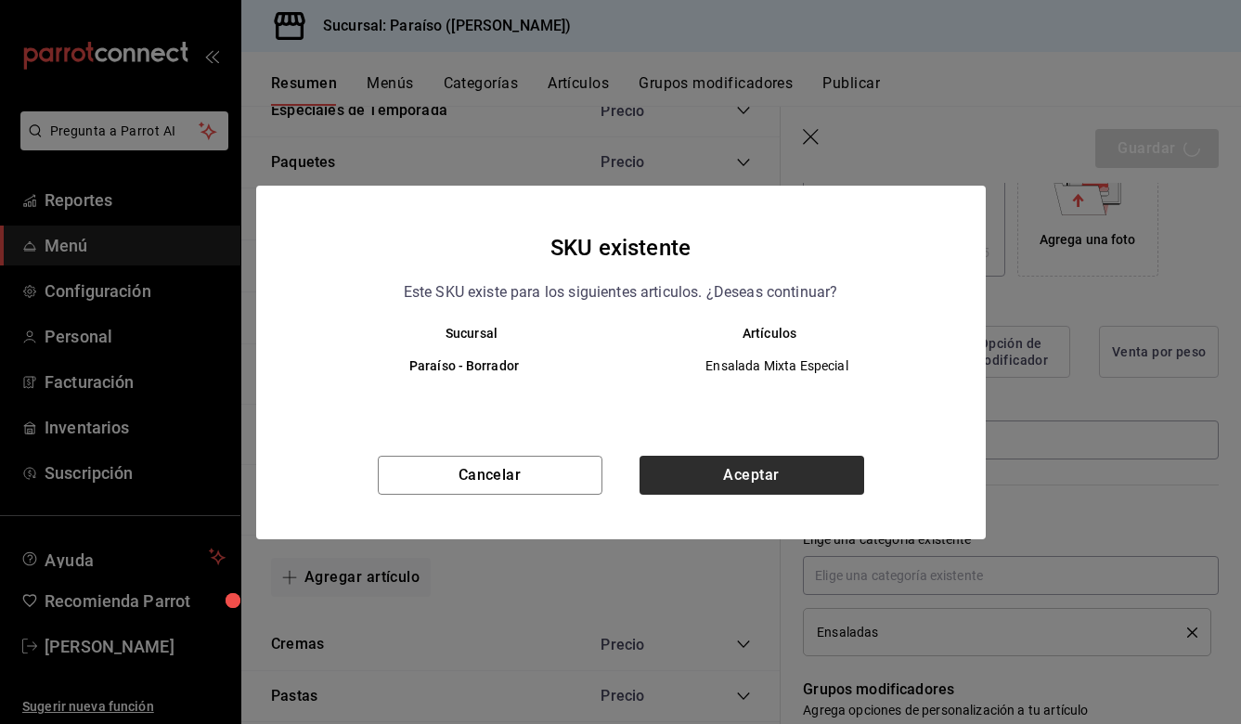
click at [784, 471] on button "Aceptar" at bounding box center [751, 475] width 225 height 39
type textarea "x"
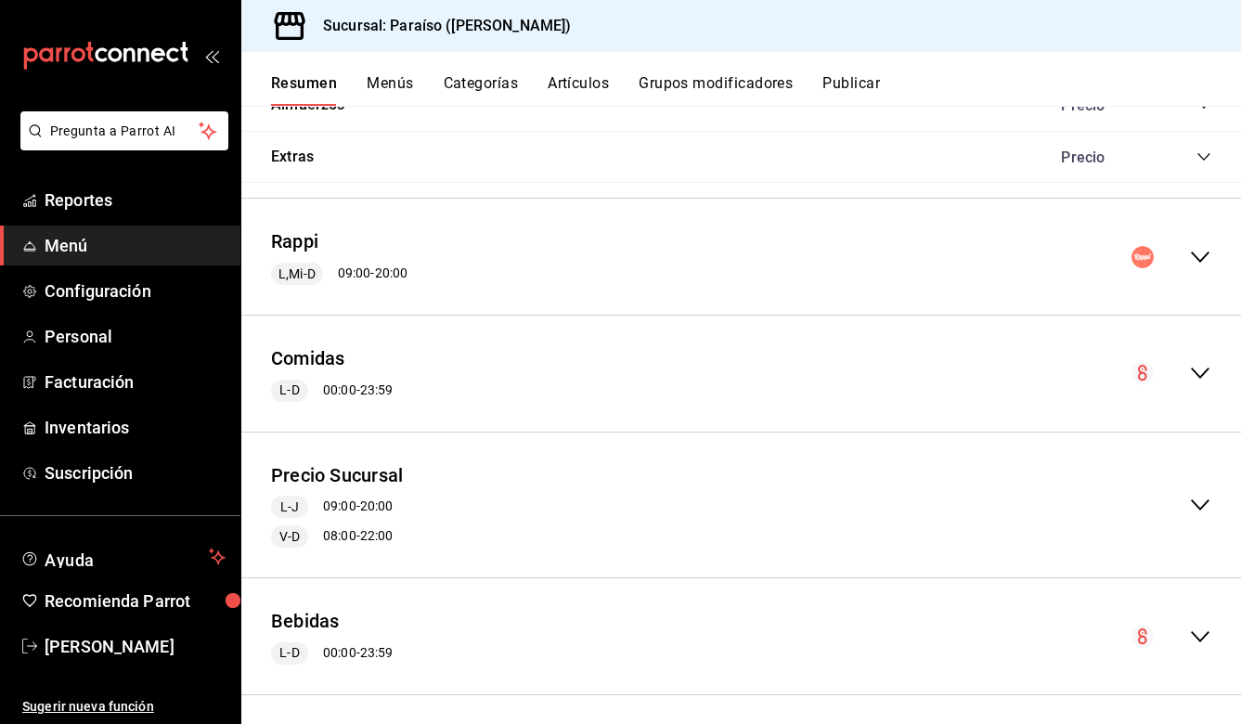
scroll to position [2439, 0]
click at [1195, 368] on icon "collapse-menu-row" at bounding box center [1200, 373] width 19 height 11
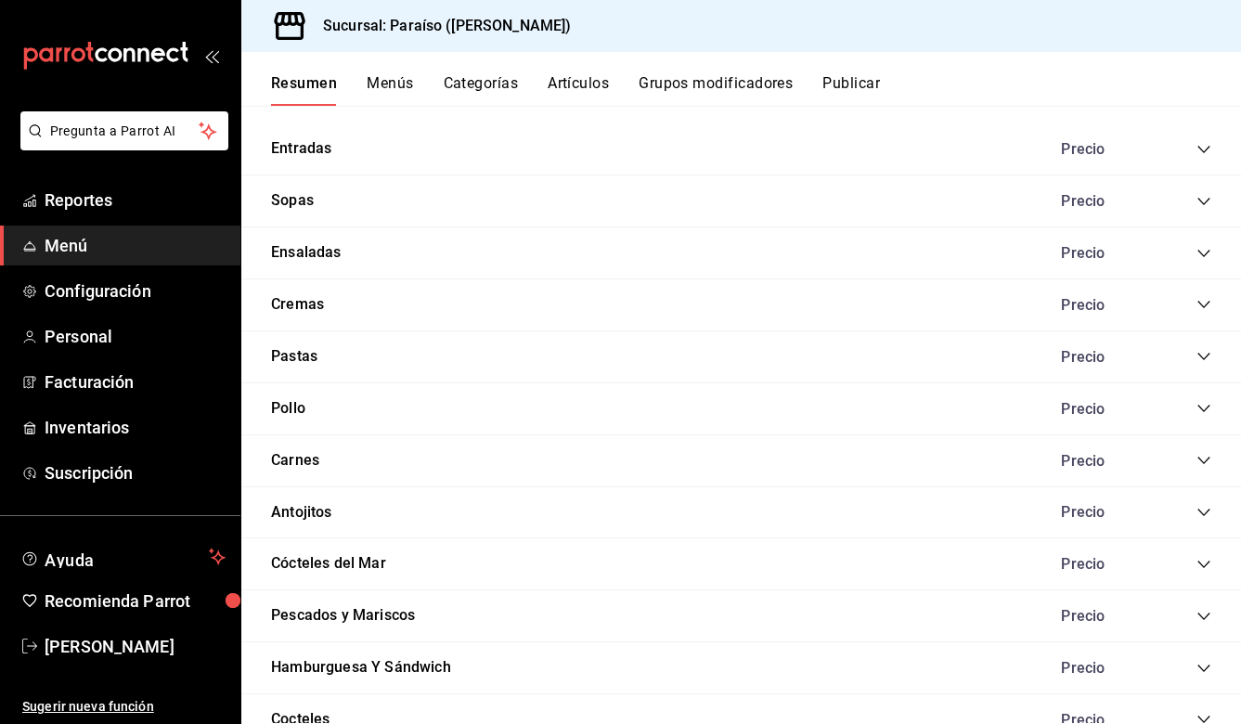
scroll to position [4243, 0]
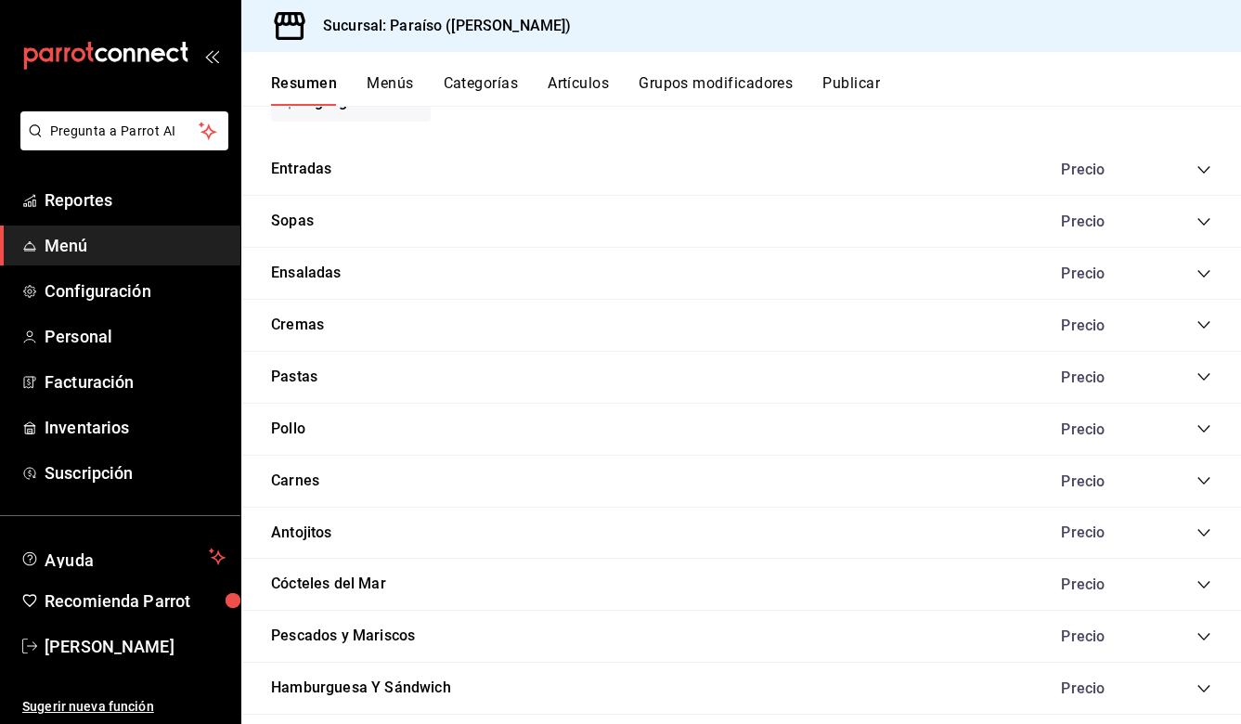
click at [1204, 266] on icon "collapse-category-row" at bounding box center [1203, 273] width 15 height 15
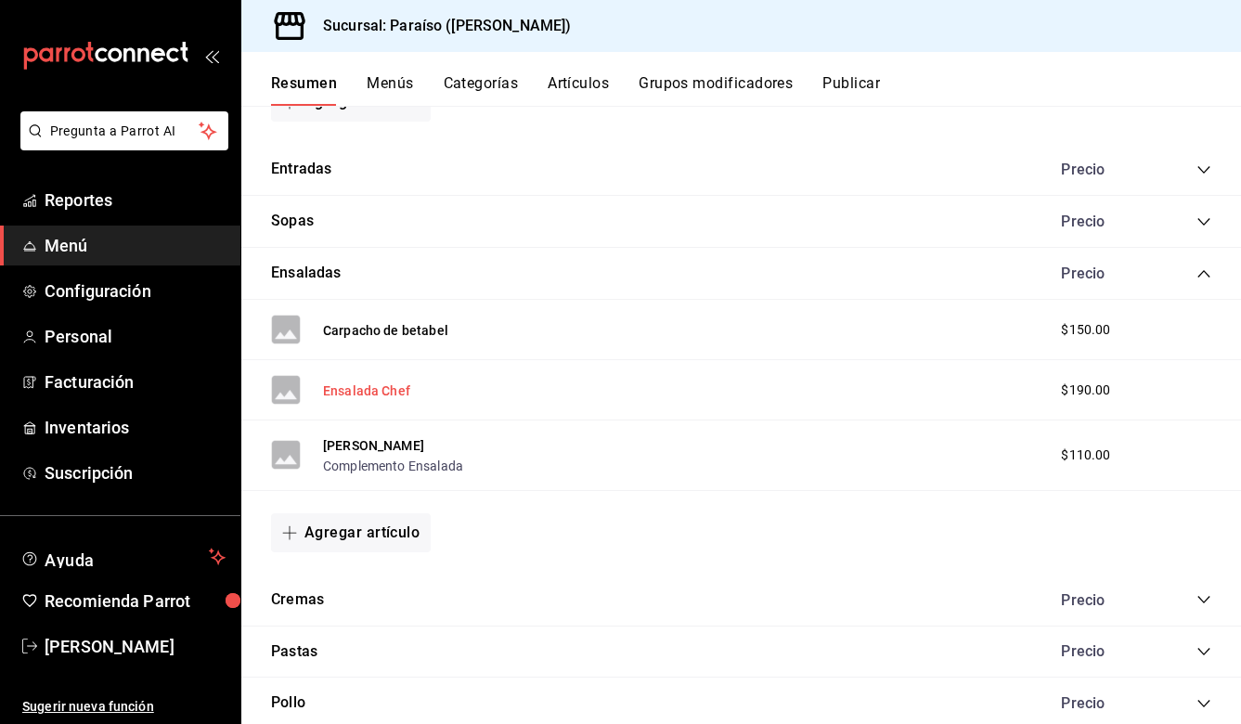
click at [368, 382] on button "Ensalada Chef" at bounding box center [366, 390] width 87 height 19
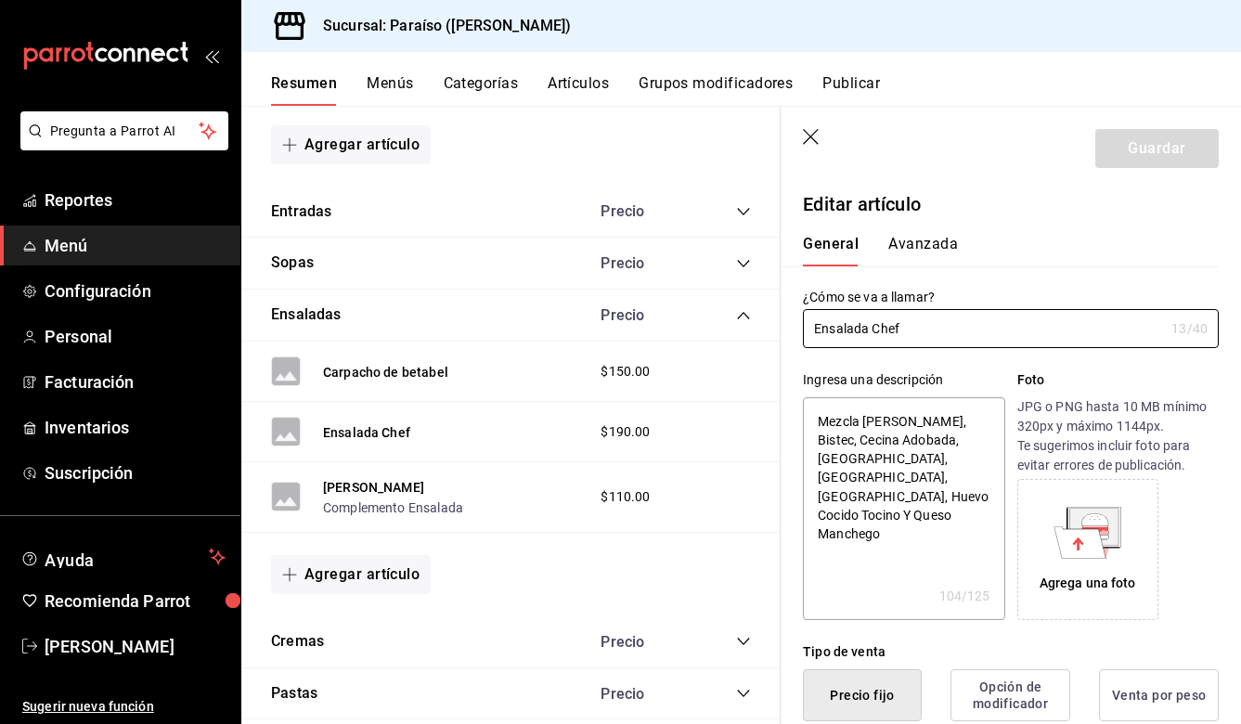
scroll to position [2426, 0]
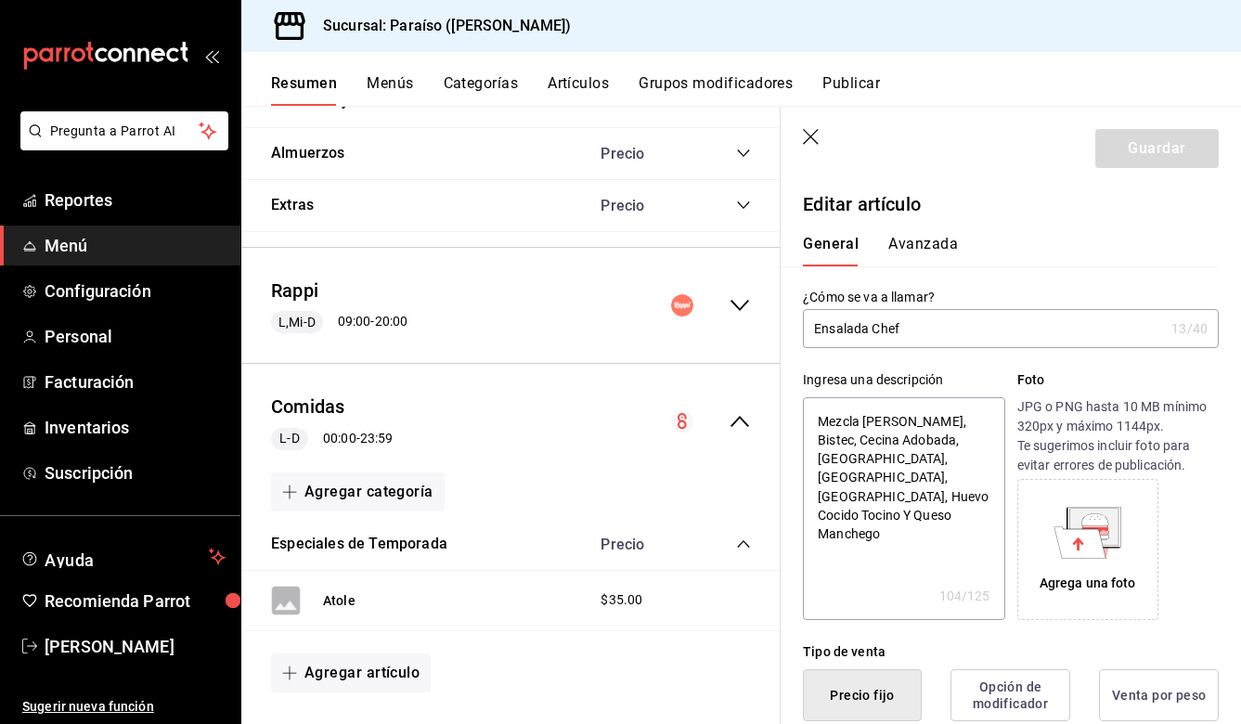
type input "Ensalada Che"
type textarea "x"
type input "Ensalada Ch"
type textarea "x"
type input "Ensalada C"
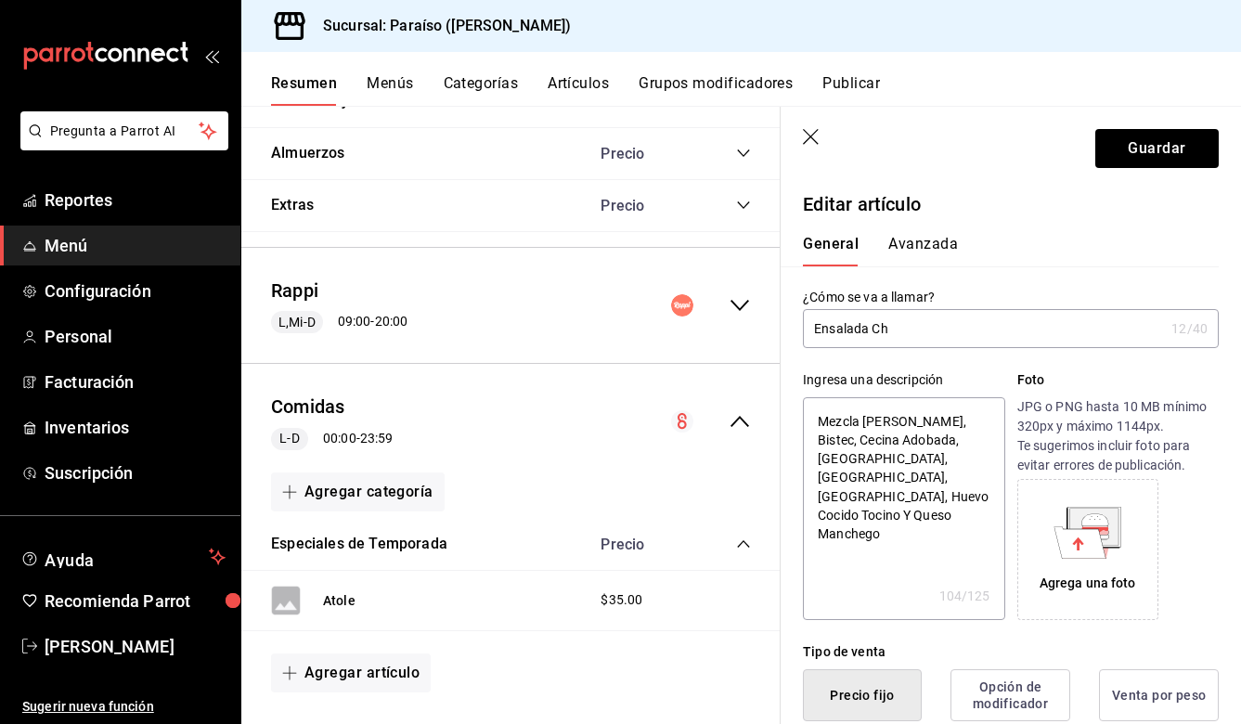
type textarea "x"
type input "Ensalada"
type textarea "x"
type input "Ensalada"
type textarea "x"
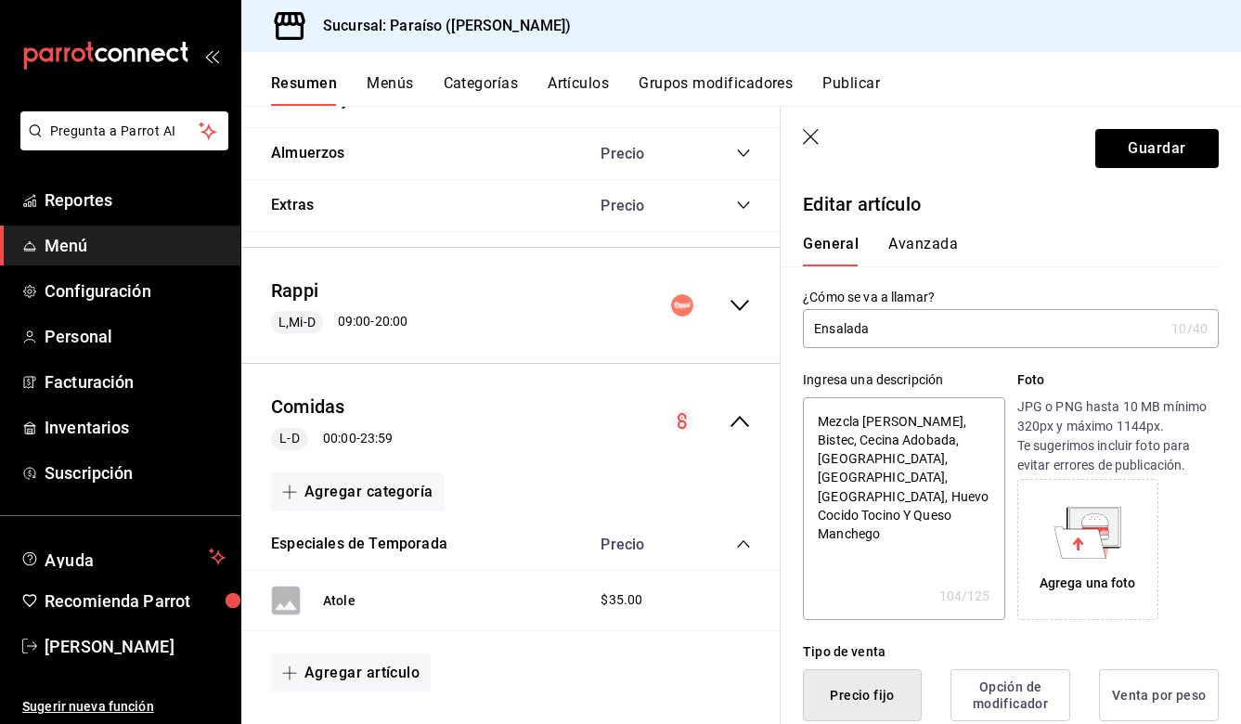
type input "Ensalad"
type textarea "x"
type input "Ensala"
type textarea "x"
type input "Ensal"
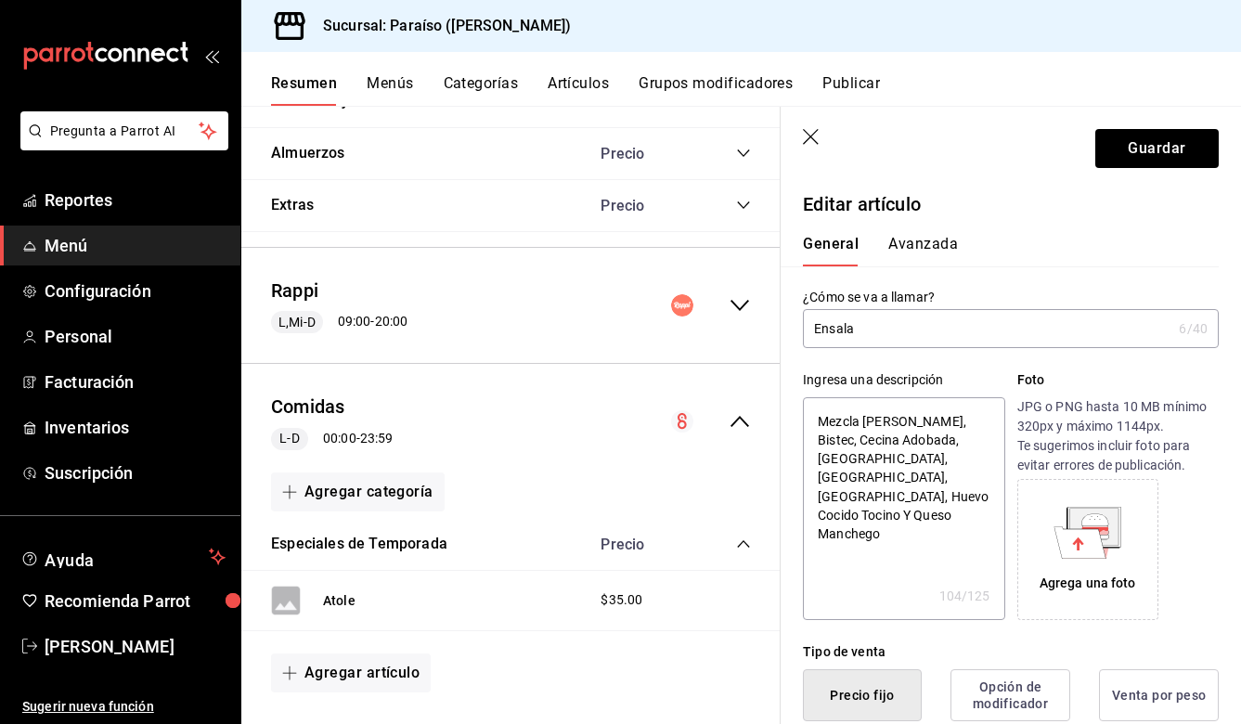
type textarea "x"
type input "Ensa"
type textarea "x"
type input "Ens"
type textarea "x"
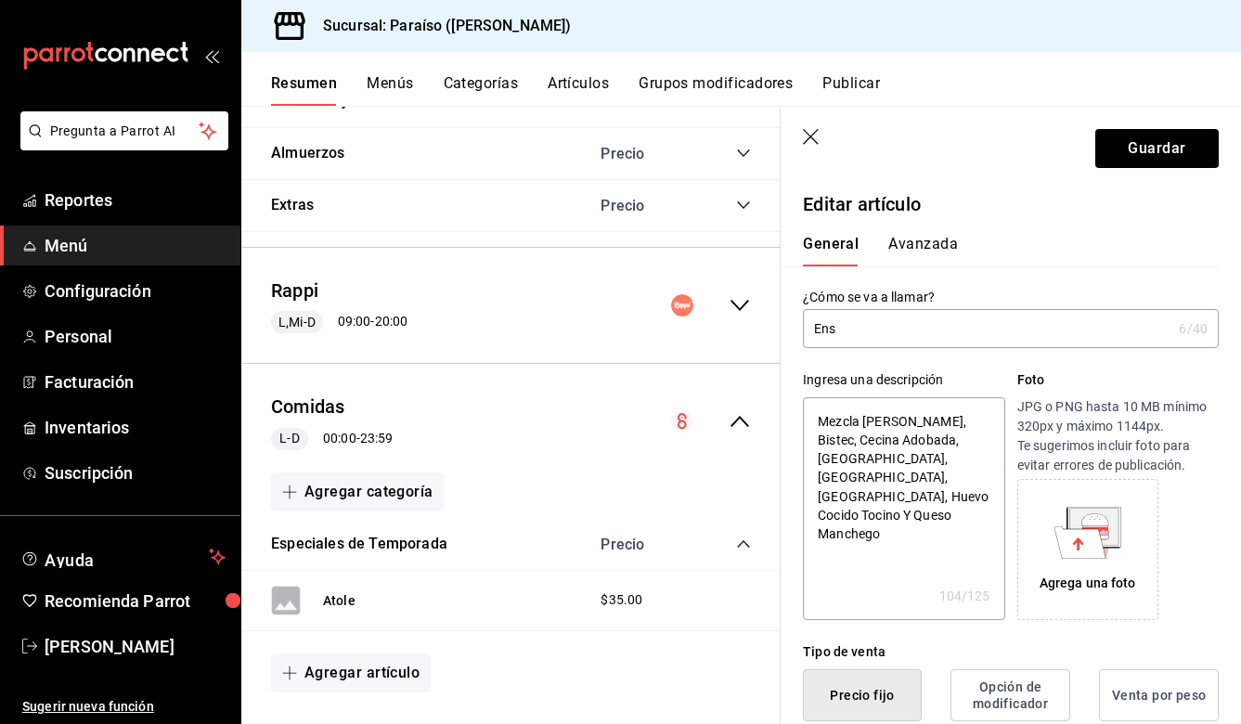
type input "En"
type textarea "x"
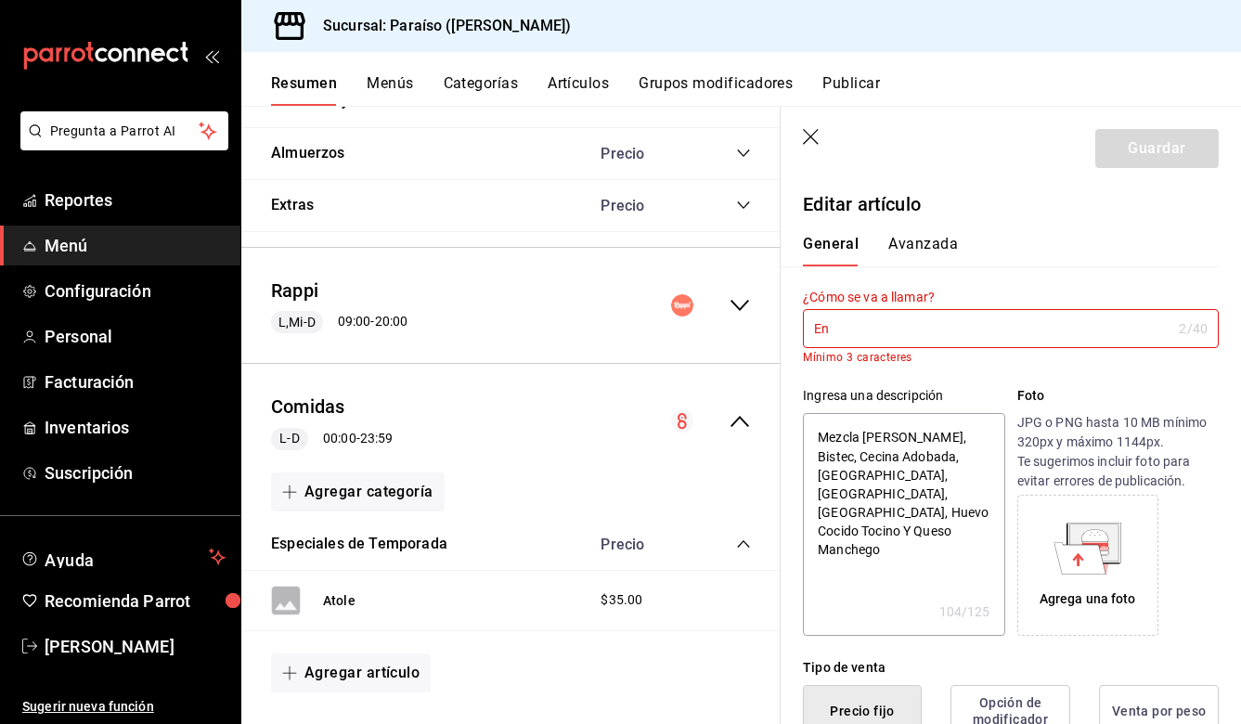
type input "E"
type textarea "x"
type input "e"
type textarea "x"
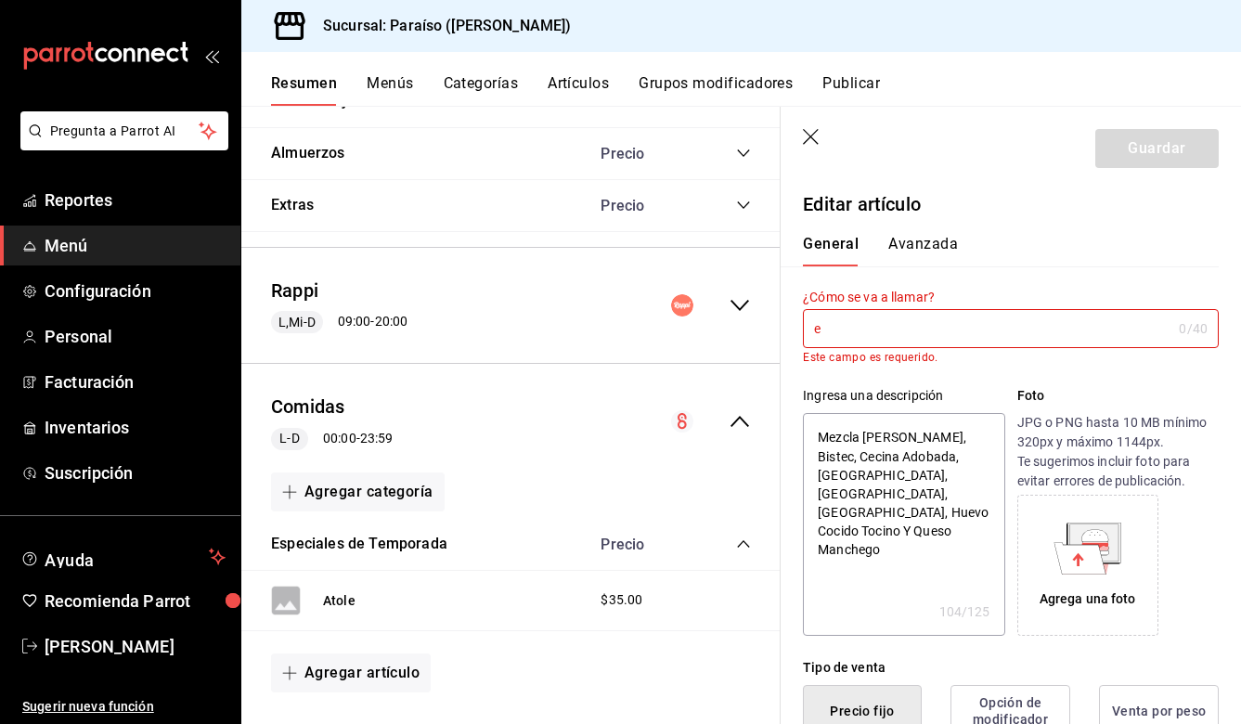
type input "en"
type textarea "x"
type input "ens"
type textarea "x"
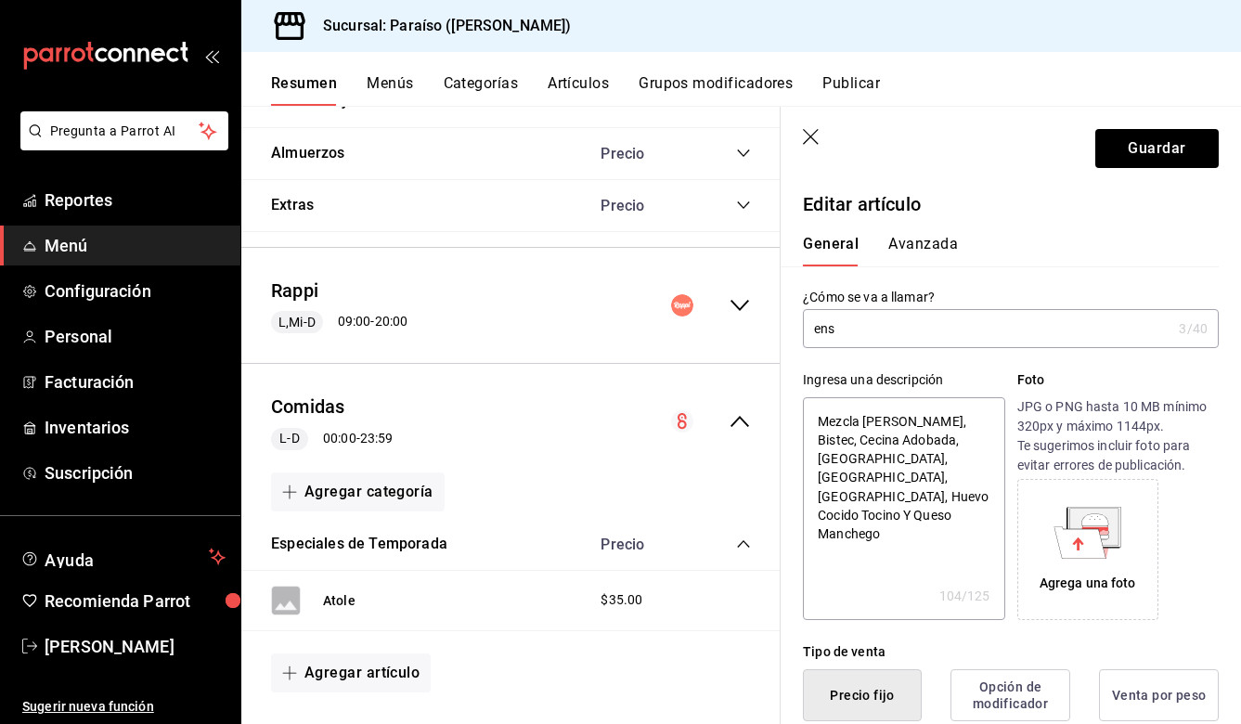
type input "ensa"
type textarea "x"
type input "ensal"
type textarea "x"
type input "ensala"
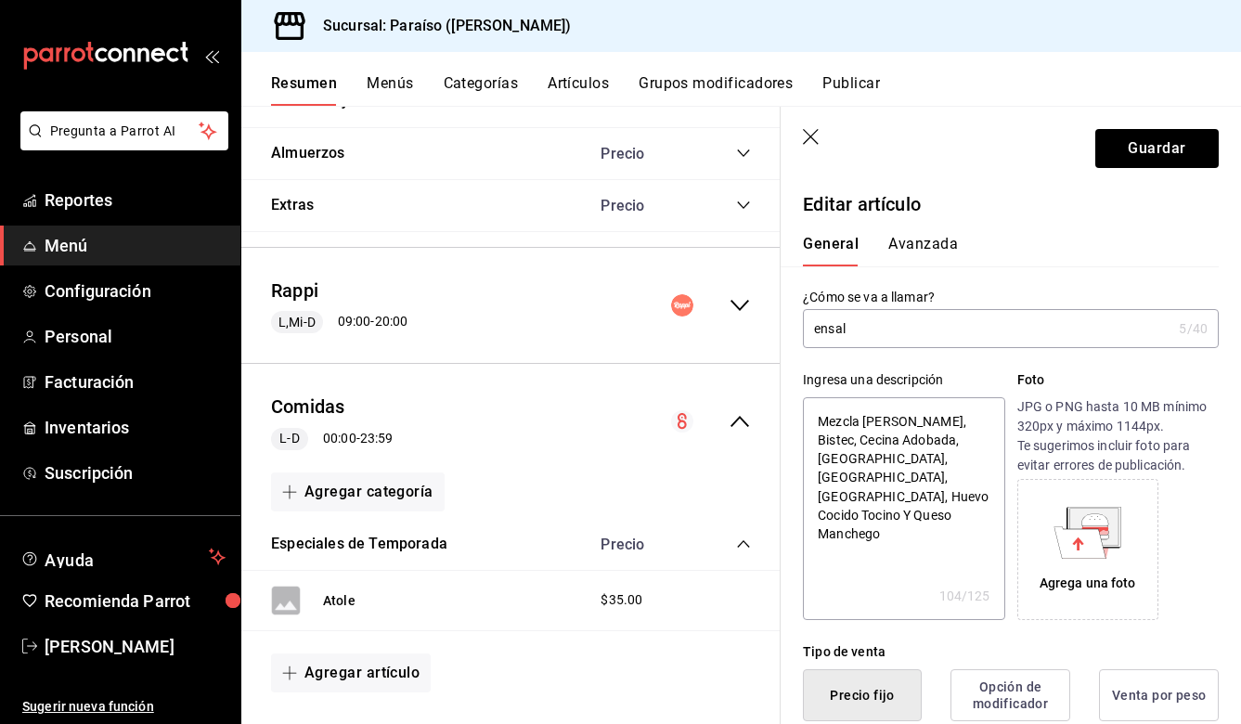
type textarea "x"
type input "ensalad"
type textarea "x"
type input "ensalada"
type textarea "x"
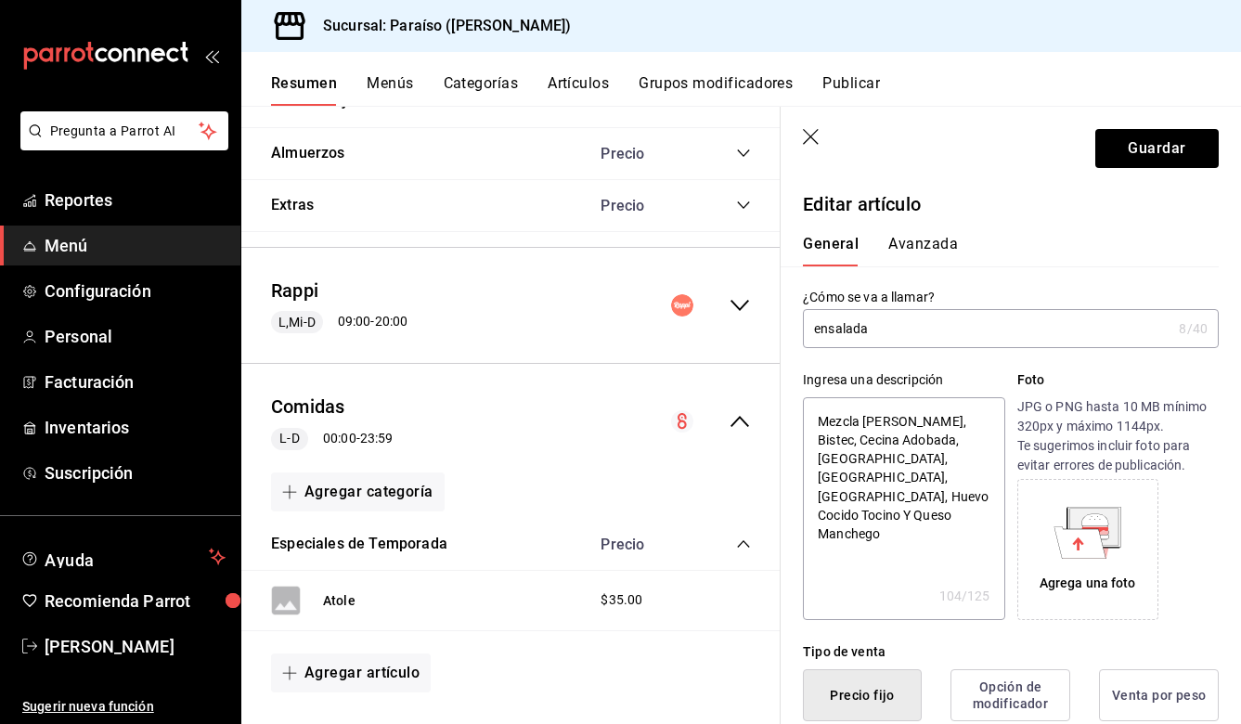
type input "ensalada"
type textarea "x"
type input "ensalada"
type textarea "x"
type input "ensalad"
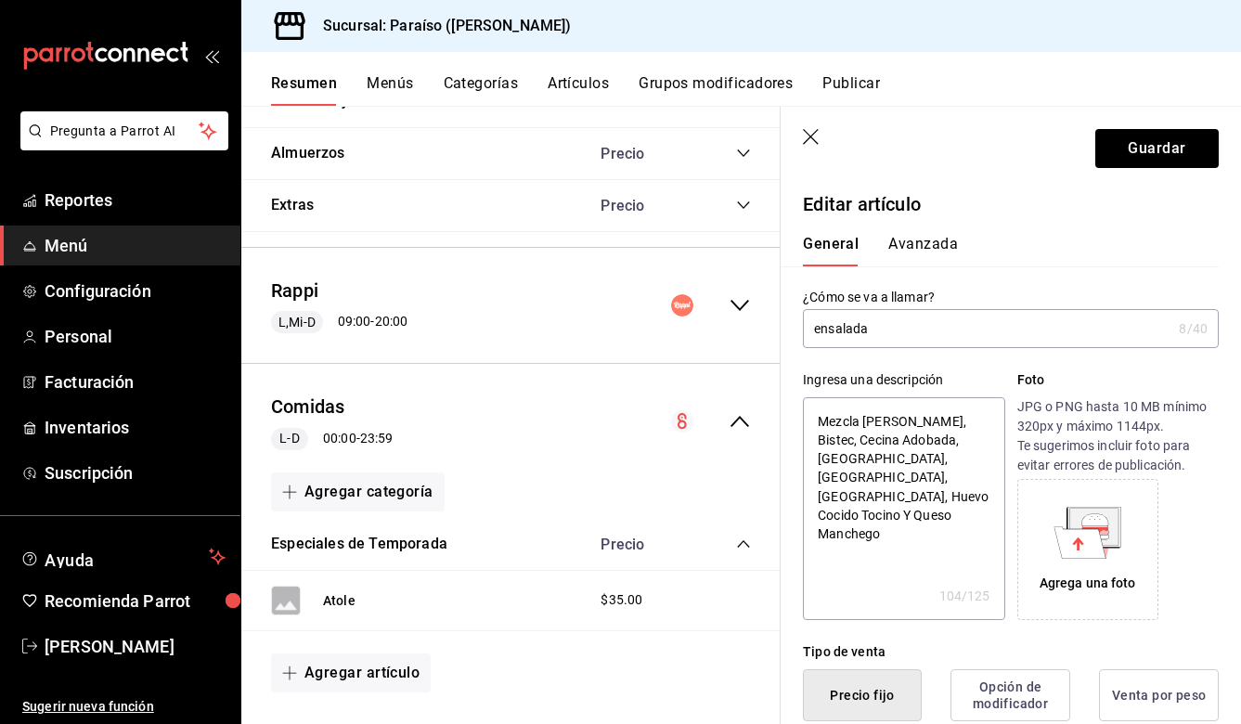
type textarea "x"
type input "ensala"
type textarea "x"
type input "ensal"
type textarea "x"
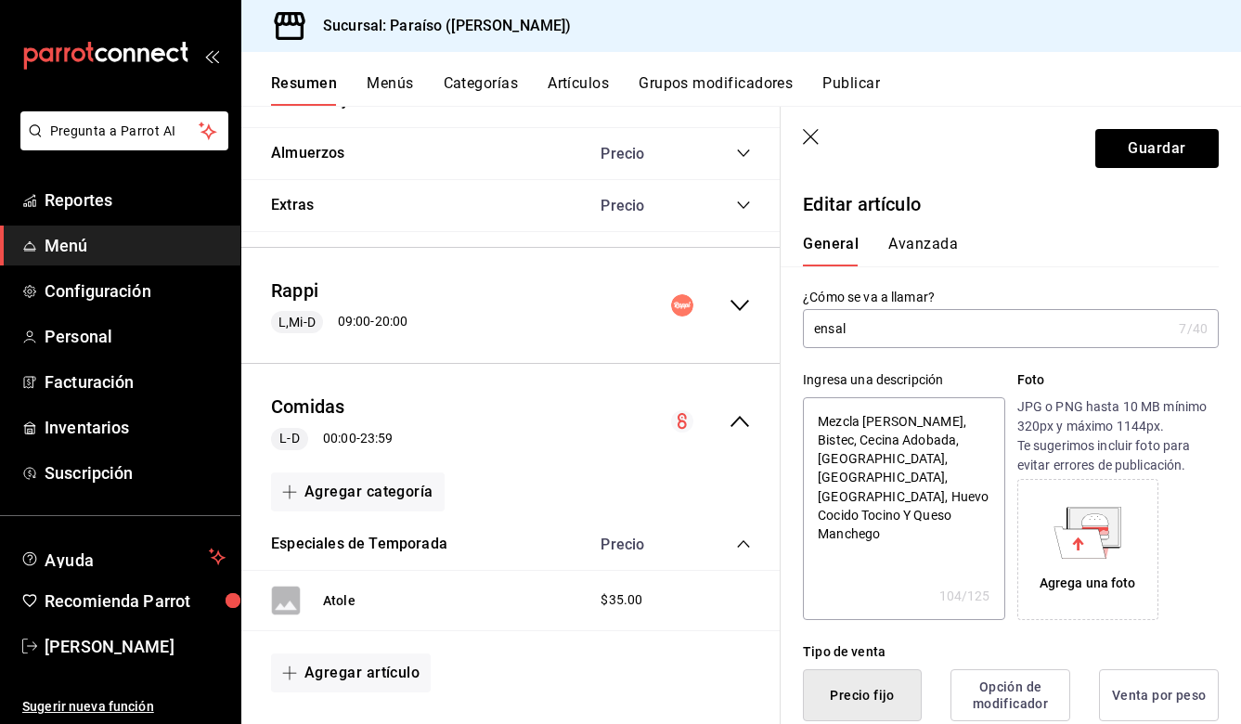
type input "ensa"
type textarea "x"
type input "ens"
type textarea "x"
type input "e"
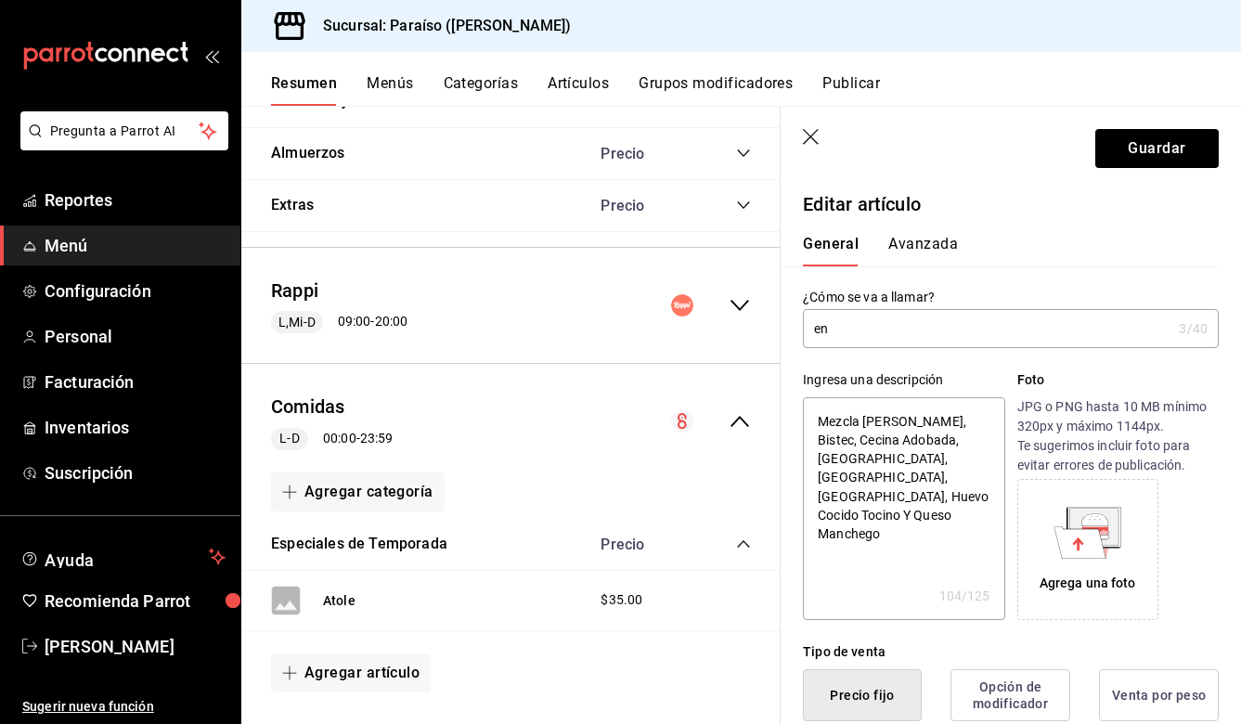
type textarea "x"
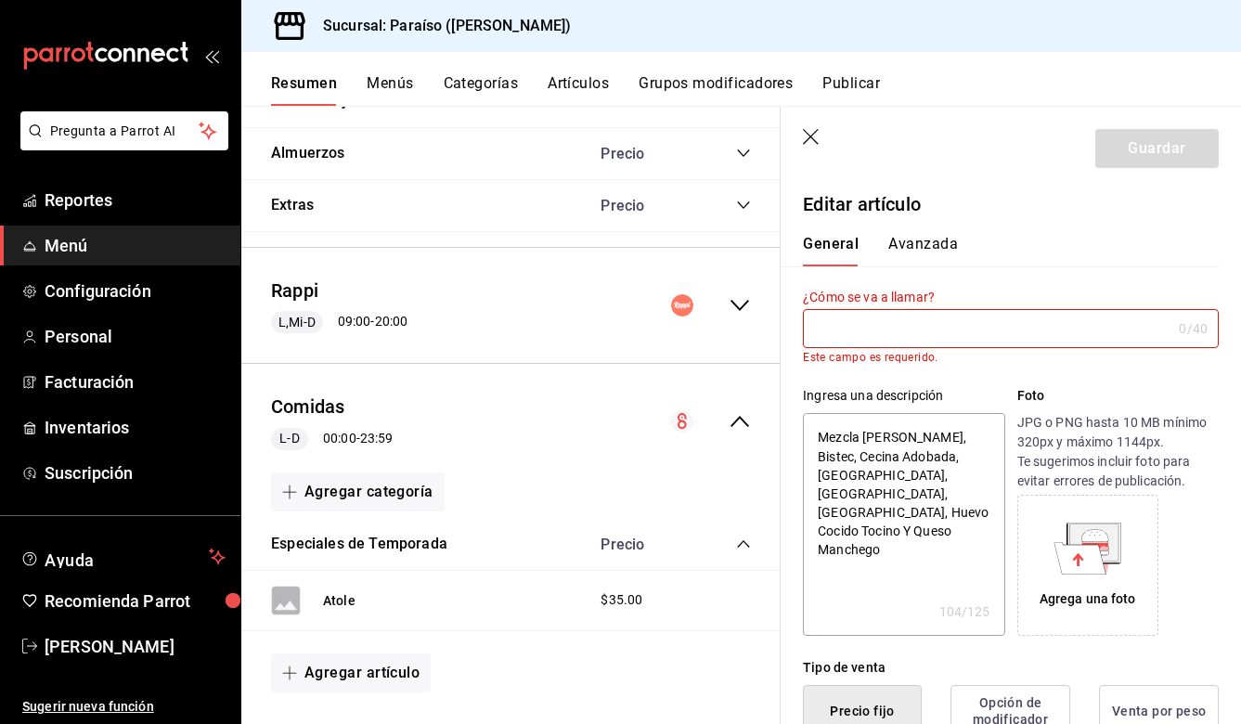
type input "E"
type textarea "x"
type input "En"
type textarea "x"
type input "Ens"
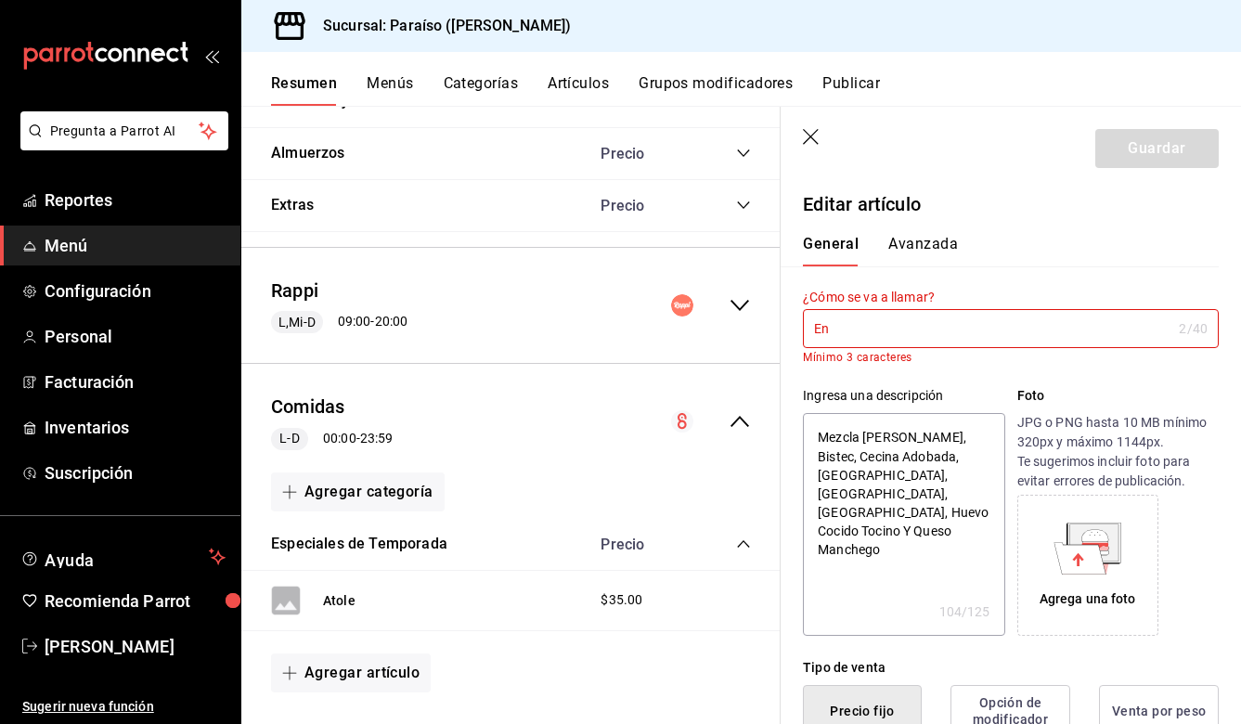
type textarea "x"
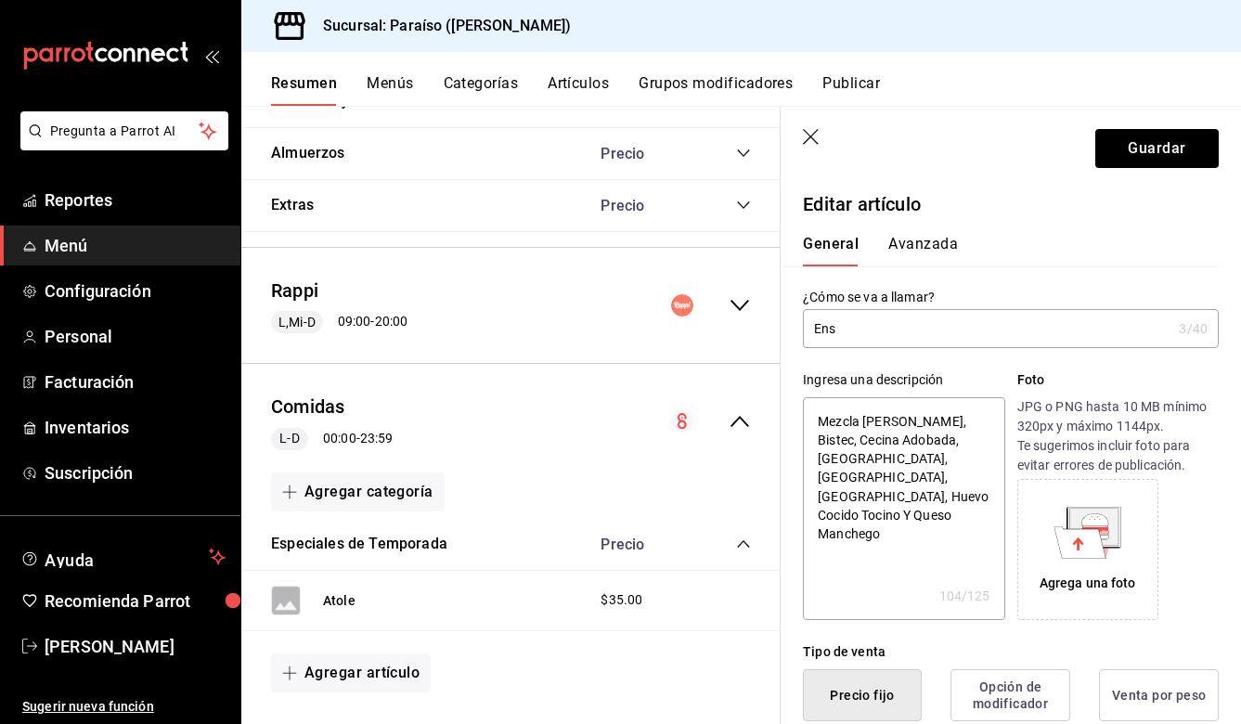
type input "Ensa"
type textarea "x"
type input "Ensal"
type textarea "x"
type input "Ensala"
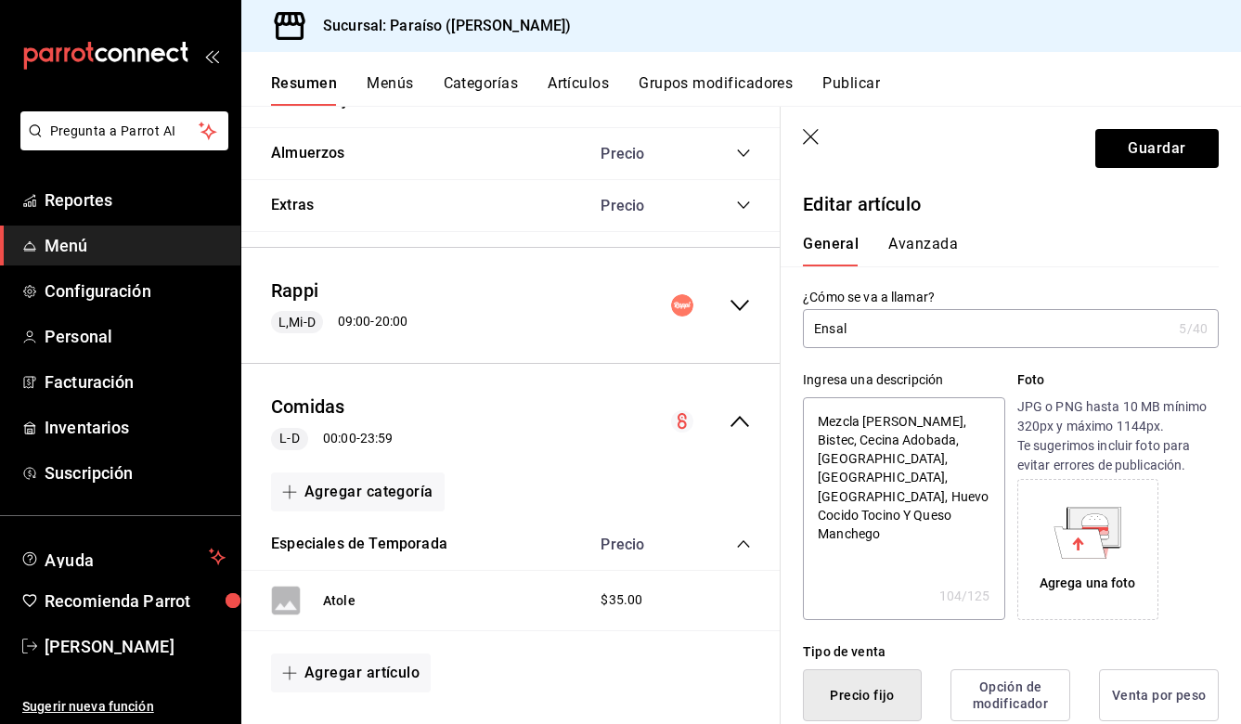
type textarea "x"
type input "Ensalad"
type textarea "x"
type input "Ensalada"
type textarea "x"
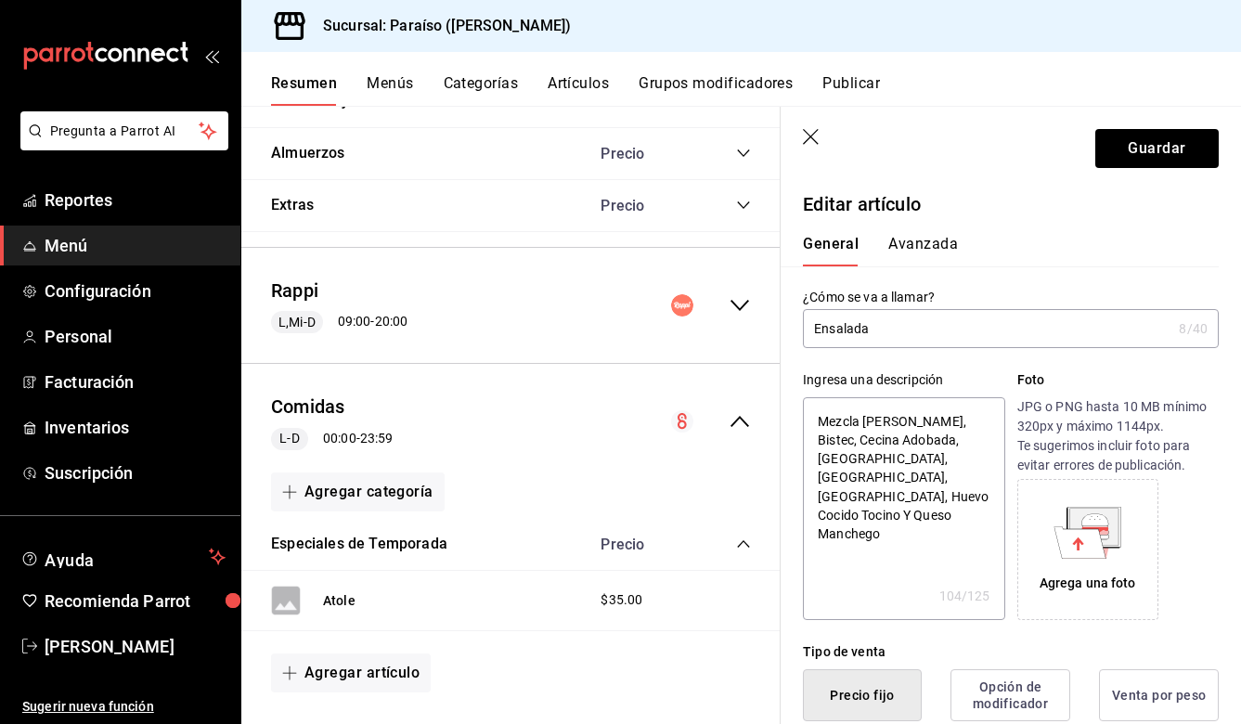
type input "Ensalada"
type textarea "x"
type input "Ensalada i"
type textarea "x"
type input "Ensalada ib"
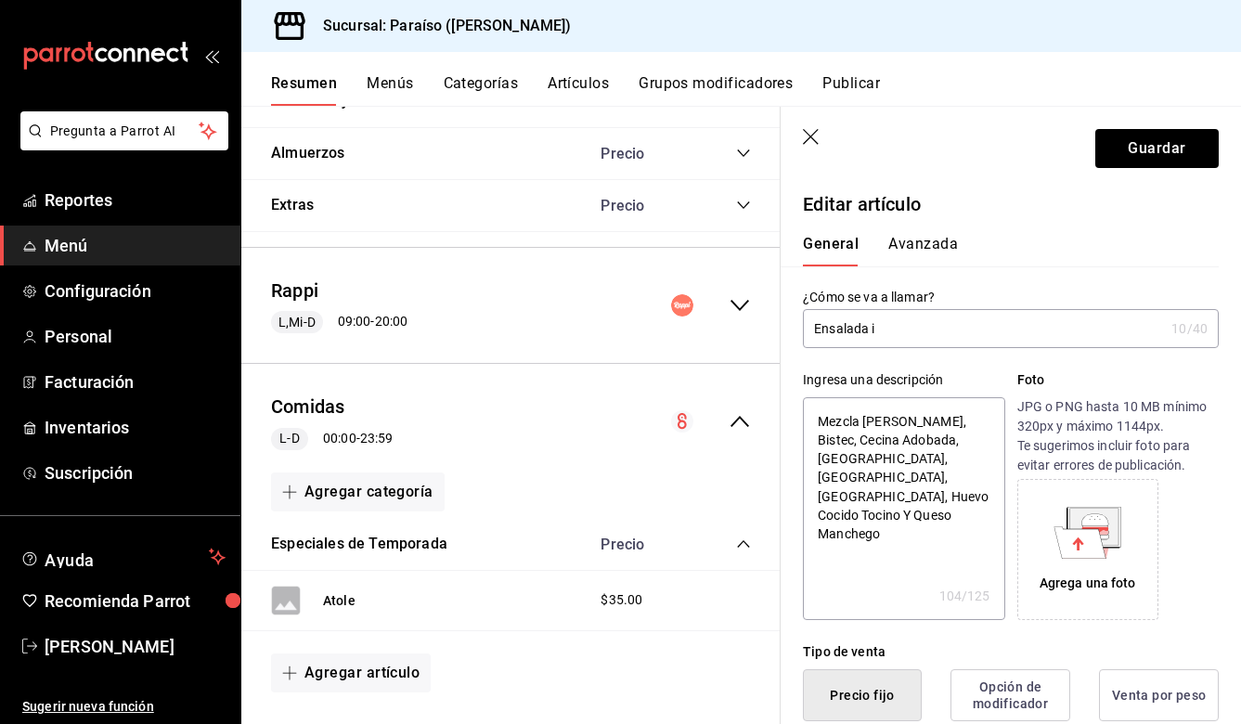
type textarea "x"
type input "Ensalada ibe"
type textarea "x"
type input "Ensalada iber"
type textarea "x"
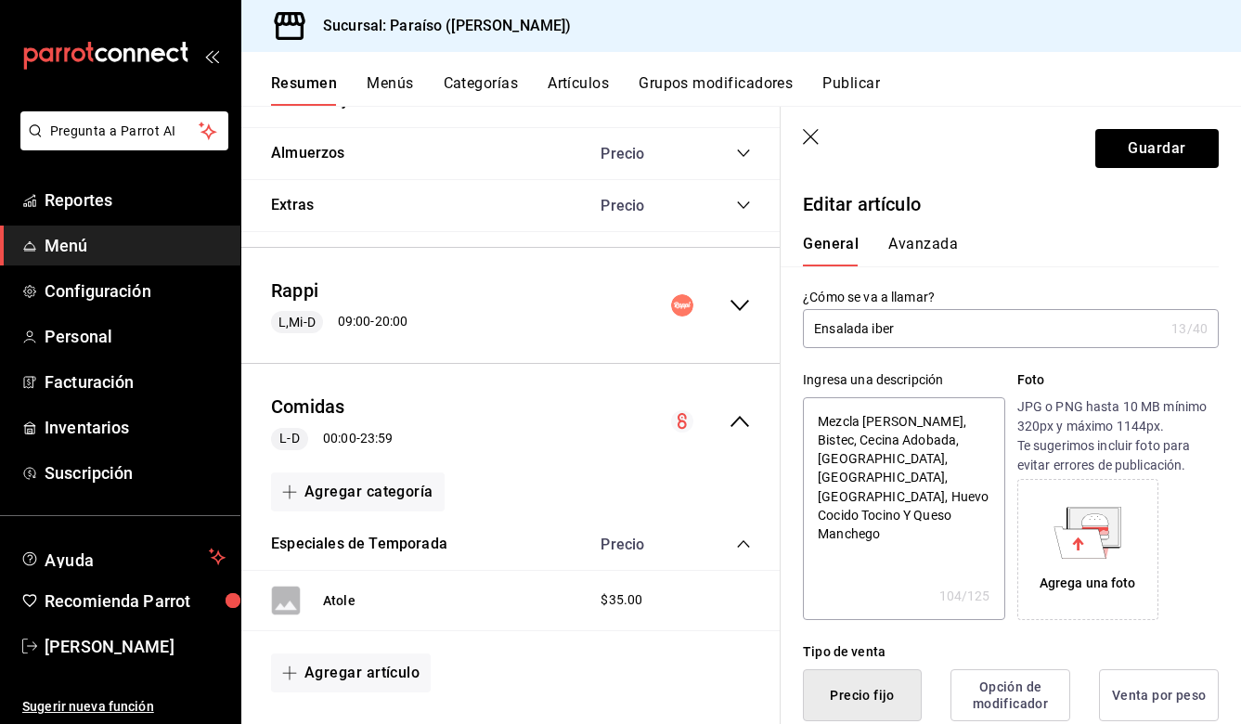
type input "Ensalada iberi"
type textarea "x"
type input "Ensalada iberic"
type textarea "x"
type input "Ensalada iberica"
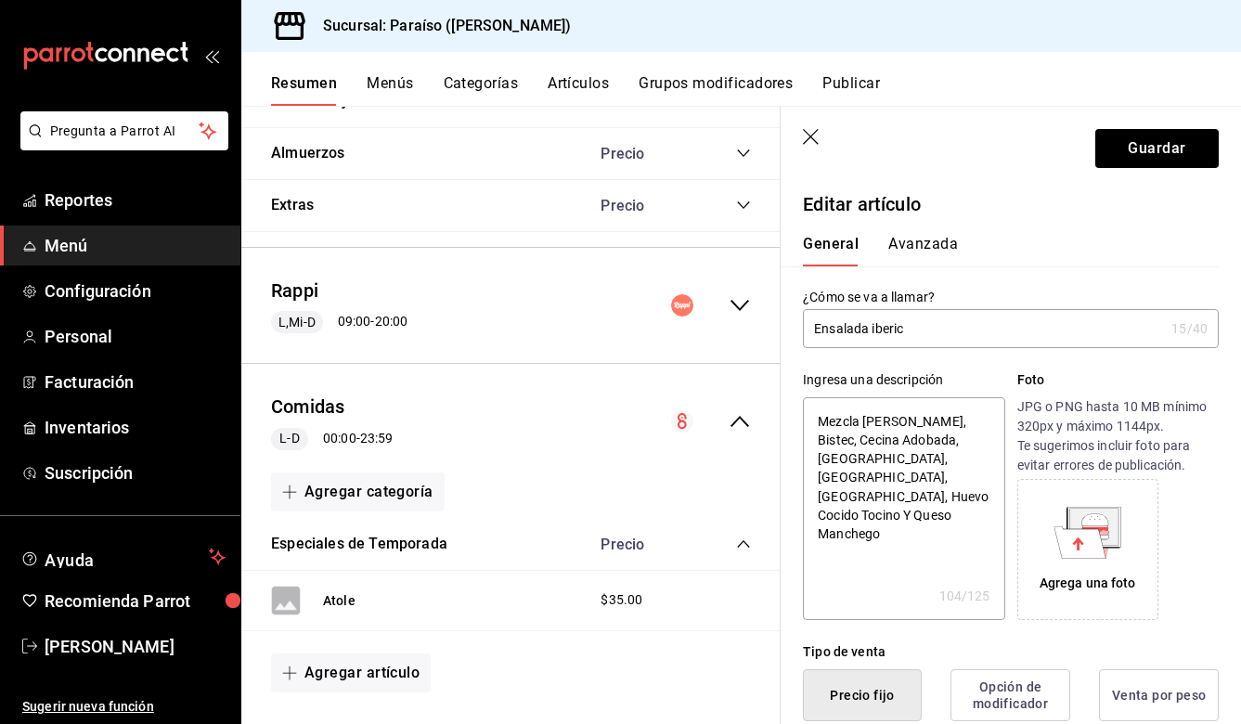
type textarea "x"
type input "Ensalada iberica"
type textarea "x"
click at [876, 332] on input "Ensalada iberica" at bounding box center [983, 328] width 361 height 37
type input "Ensalada berica"
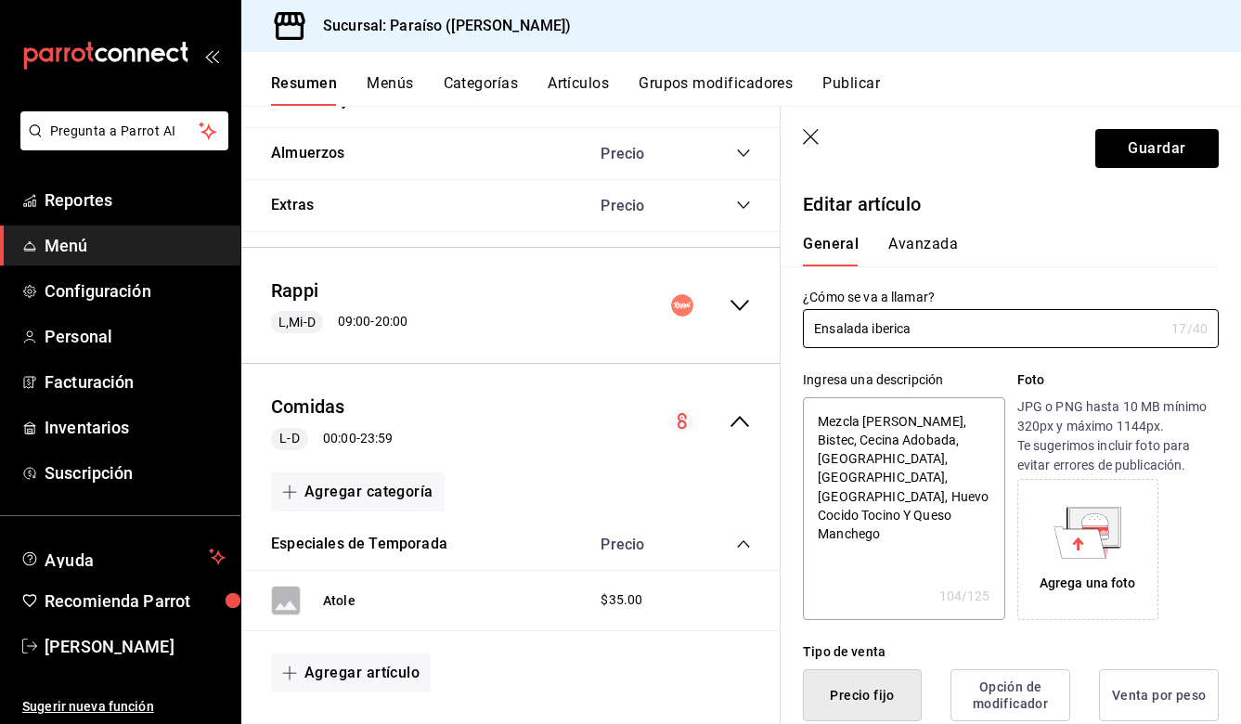
type textarea "x"
type input "Ensalada Iberica"
type textarea "x"
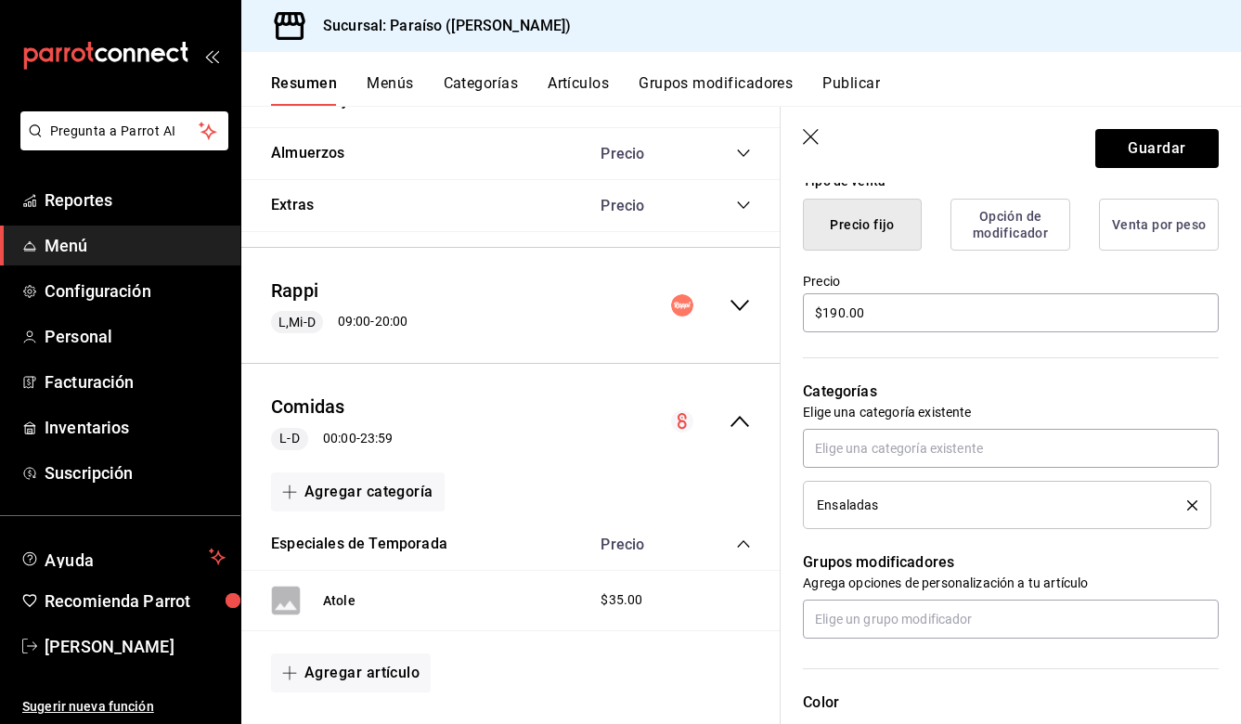
scroll to position [470, 0]
type input "Ensalada Iberica"
click at [870, 317] on input "$190.00" at bounding box center [1011, 313] width 416 height 39
type textarea "x"
type input "$190.00"
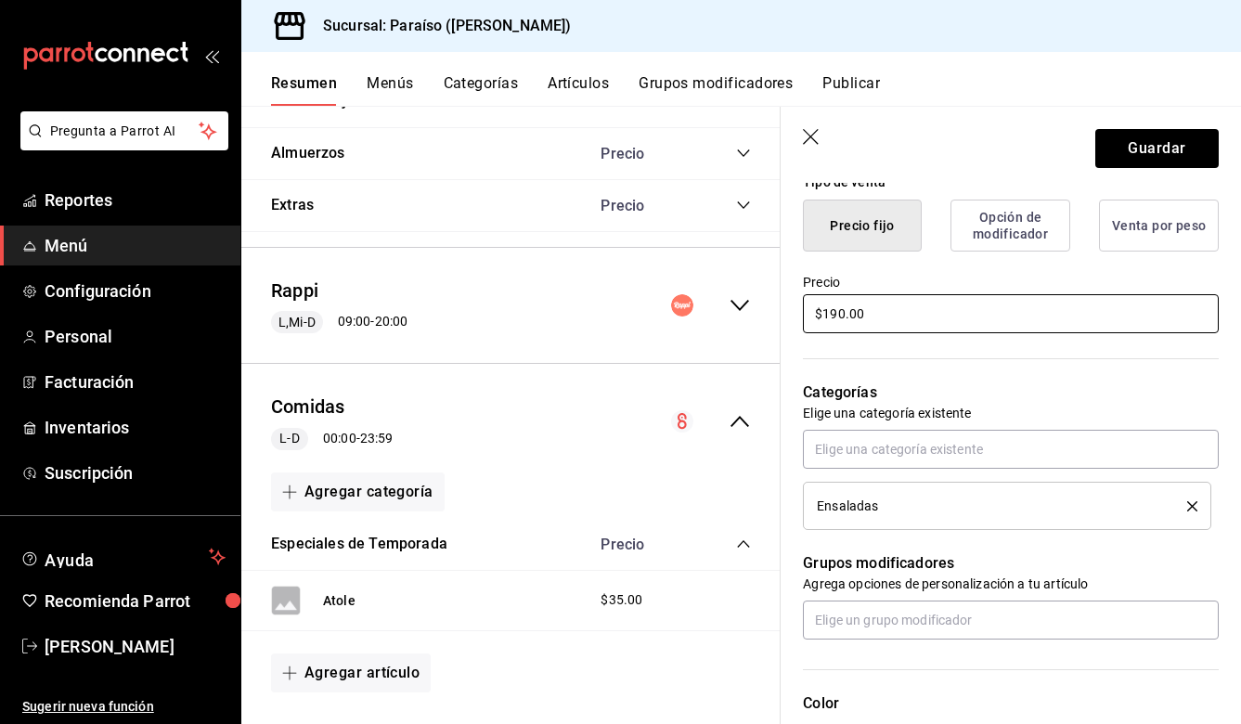
type textarea "x"
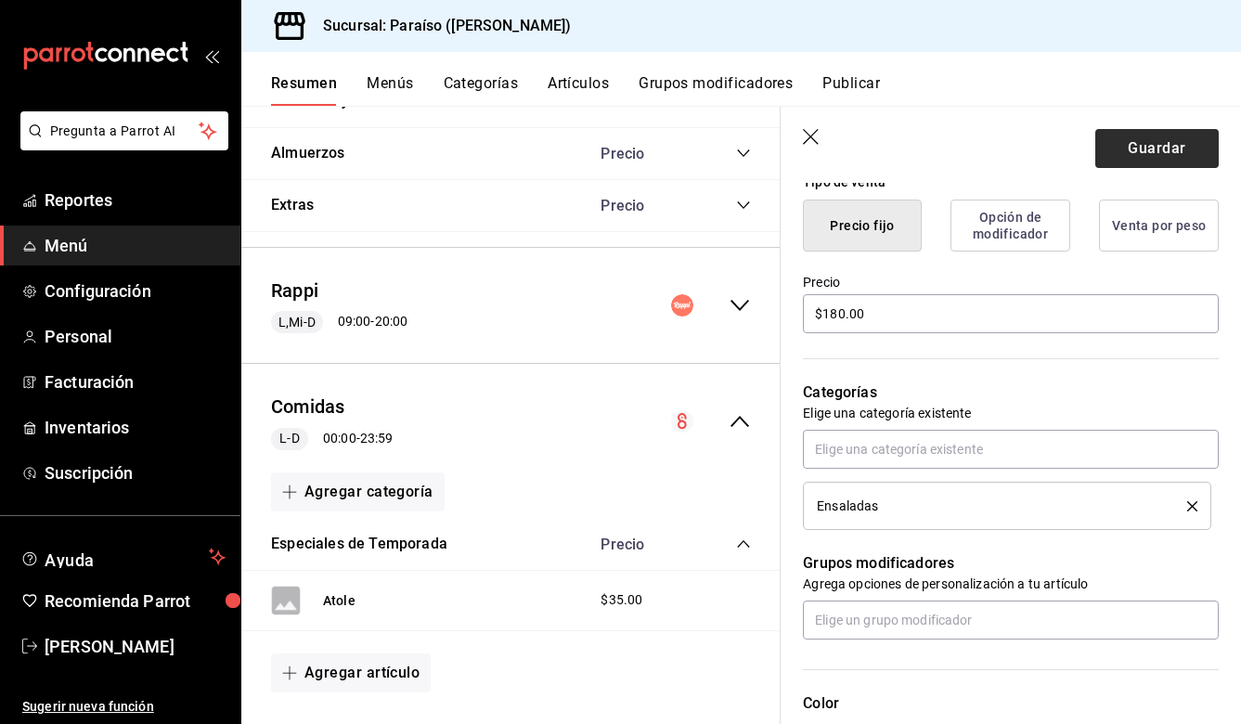
click at [1154, 154] on button "Guardar" at bounding box center [1156, 148] width 123 height 39
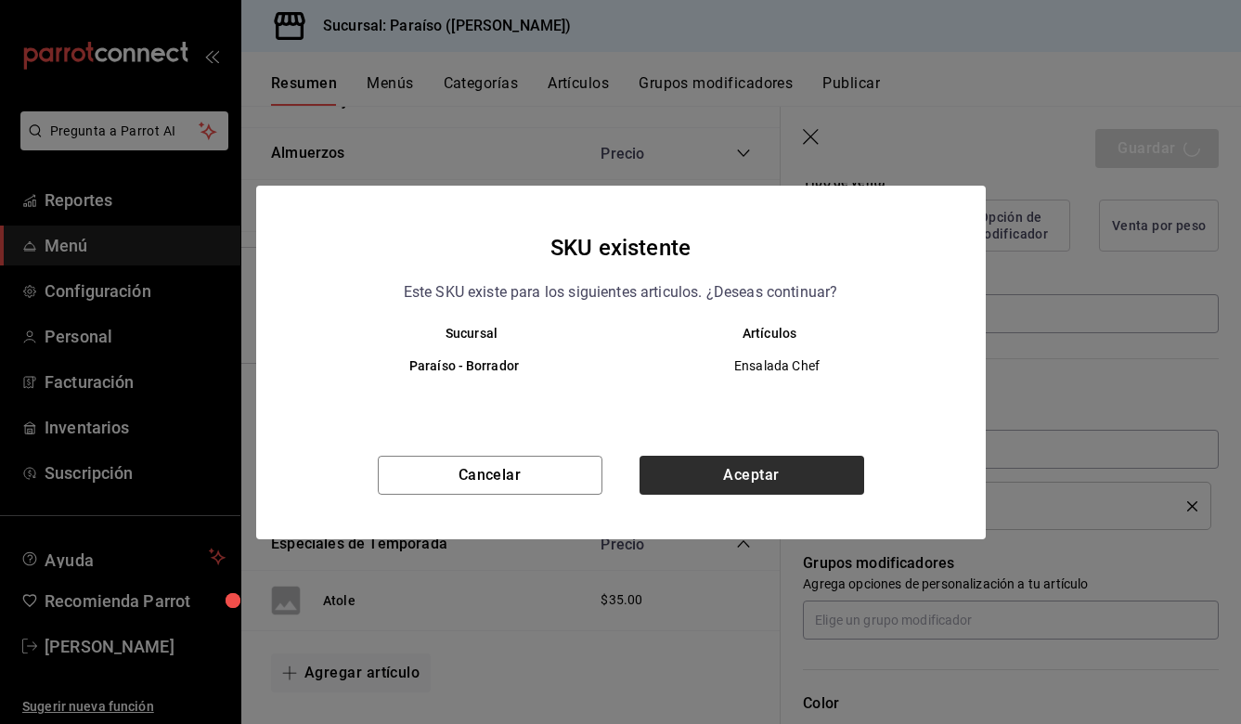
click at [783, 471] on button "Aceptar" at bounding box center [751, 475] width 225 height 39
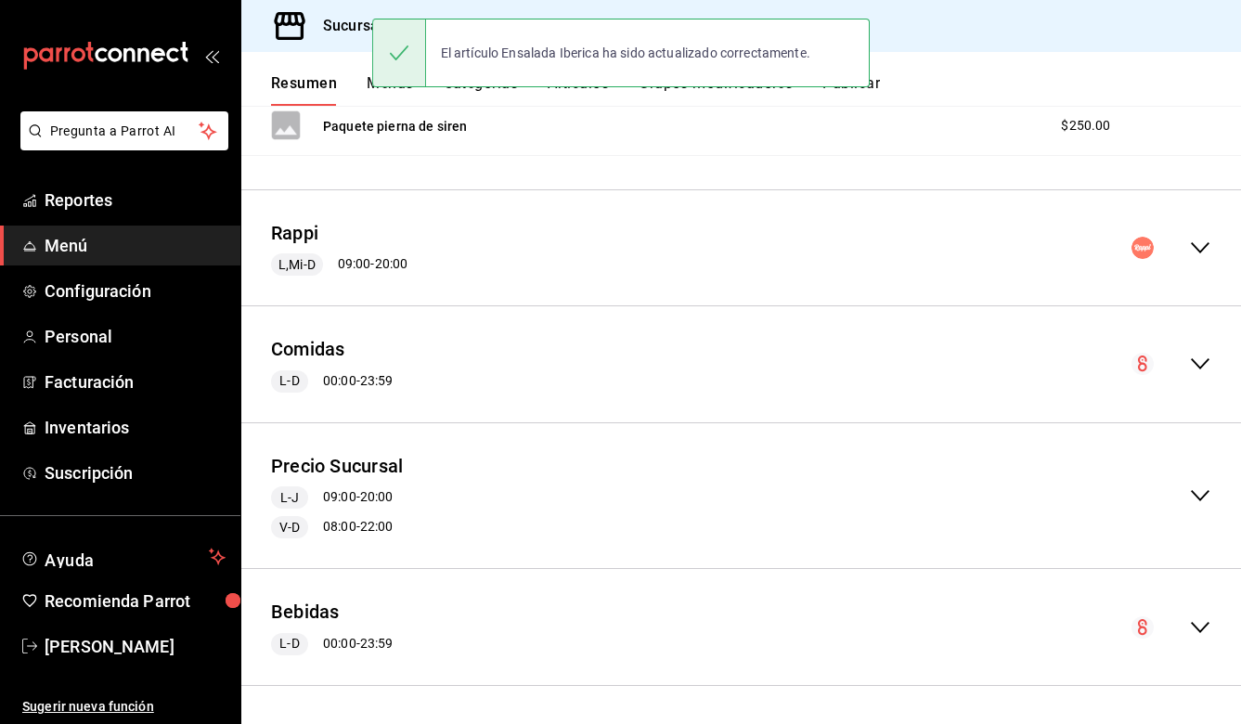
scroll to position [736, 0]
